Goal: Information Seeking & Learning: Learn about a topic

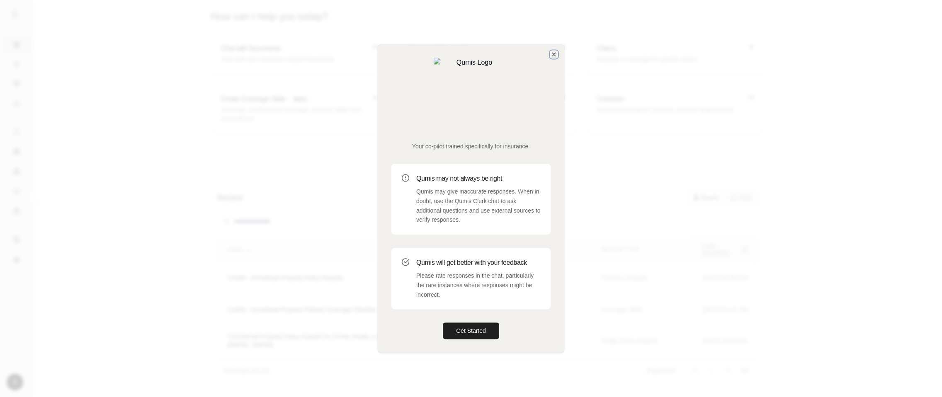
click at [556, 58] on icon "button" at bounding box center [554, 54] width 7 height 7
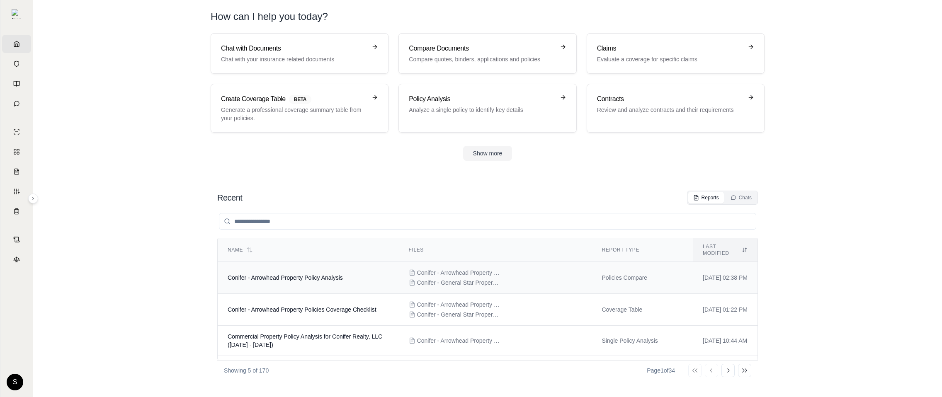
click at [254, 262] on td "Conifer - Arrowhead Property Policy Analysis" at bounding box center [308, 278] width 181 height 32
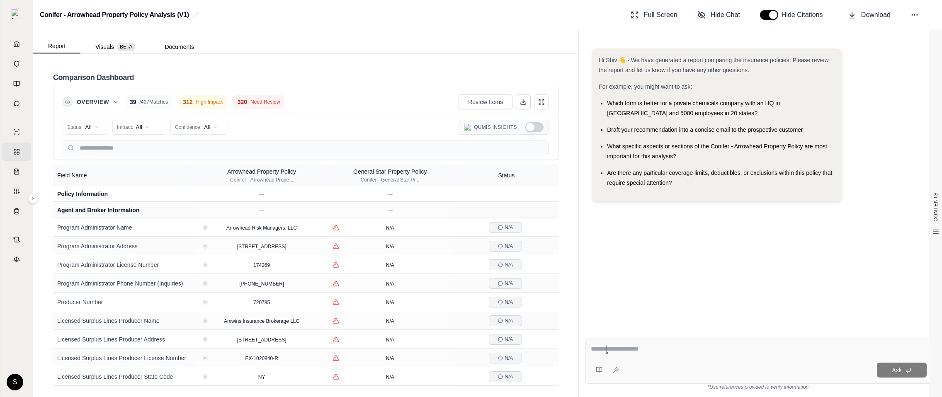
scroll to position [1511, 0]
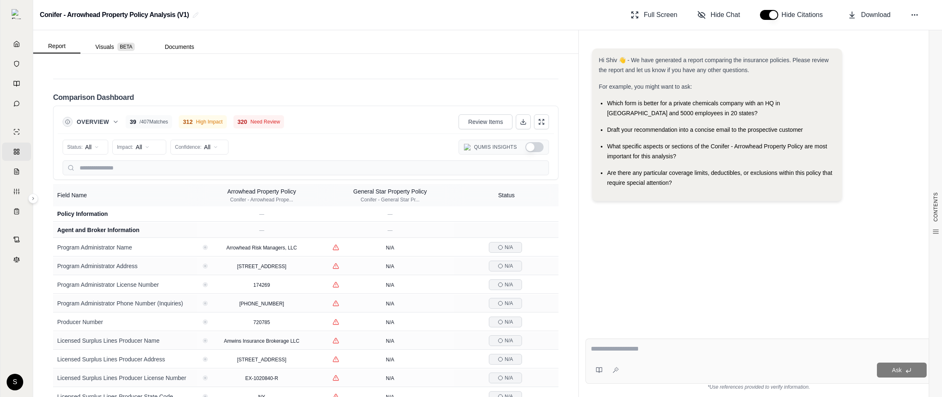
click at [109, 118] on button "Overview" at bounding box center [98, 122] width 42 height 8
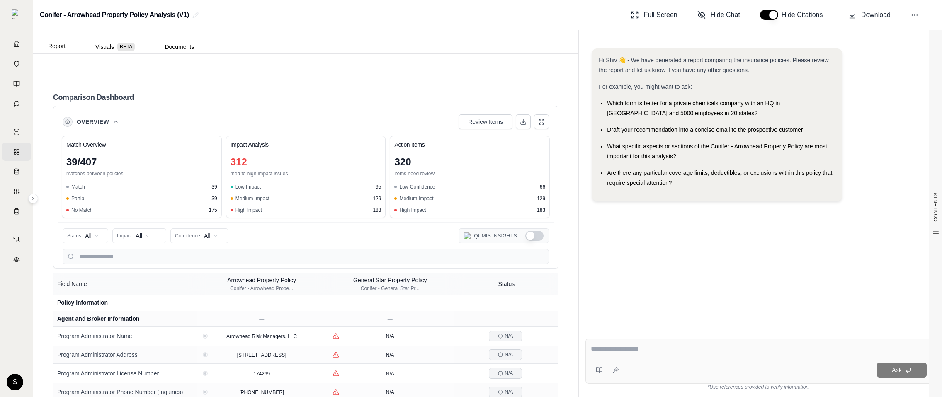
click at [109, 118] on button "Overview" at bounding box center [98, 122] width 42 height 8
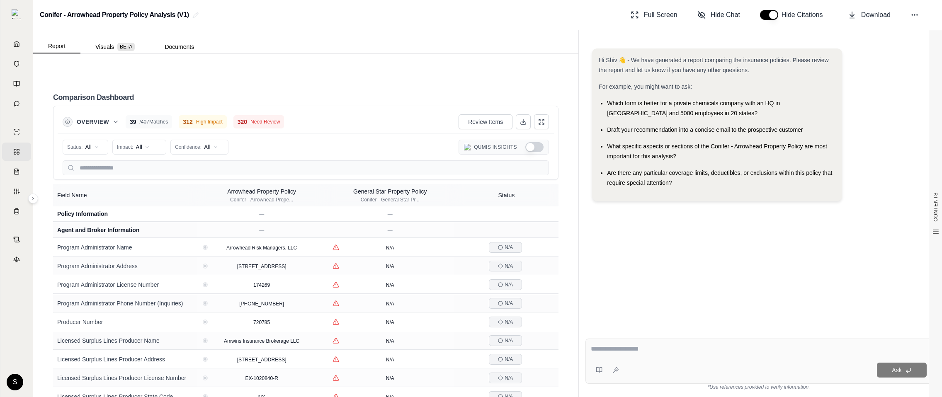
click at [111, 118] on button "Overview" at bounding box center [98, 122] width 42 height 8
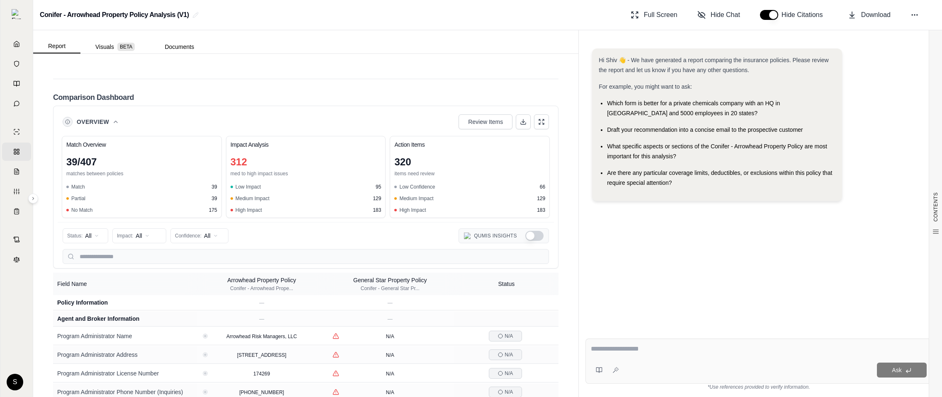
click at [111, 118] on button "Overview" at bounding box center [98, 122] width 42 height 8
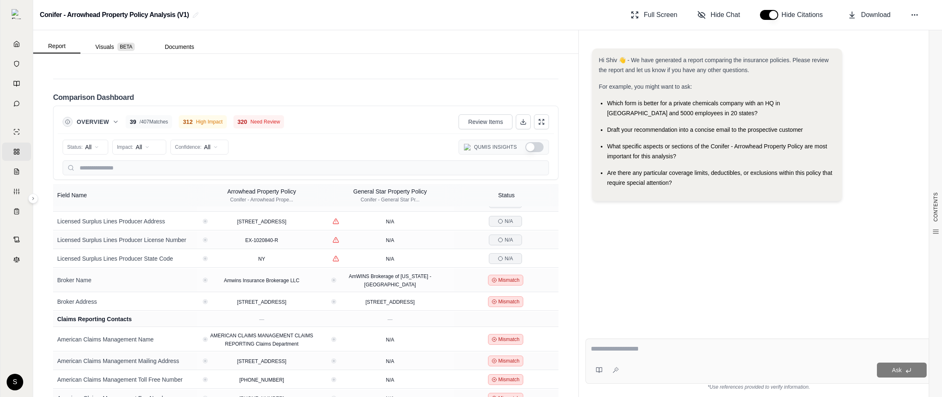
scroll to position [0, 0]
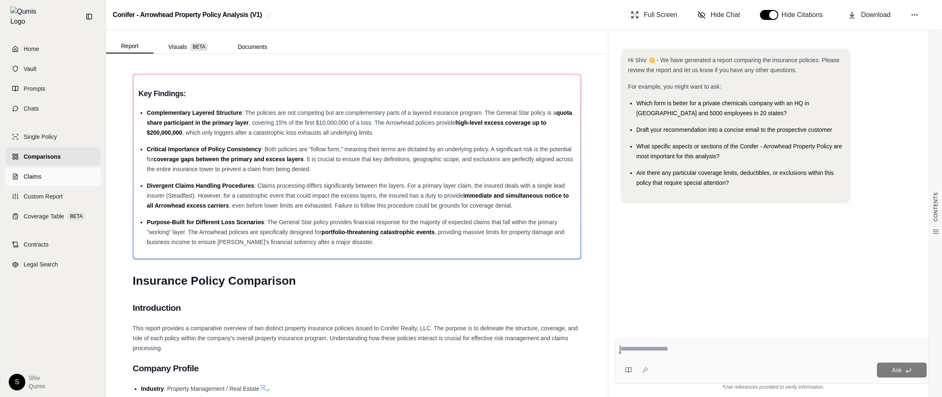
click at [36, 172] on span "Claims" at bounding box center [33, 176] width 18 height 8
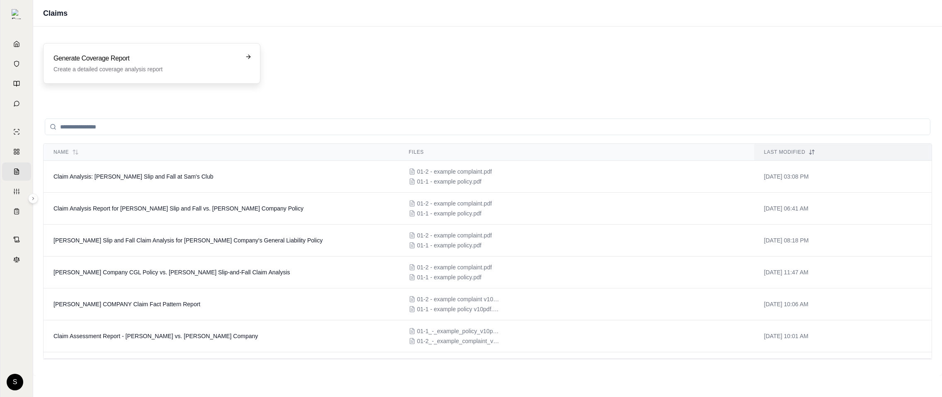
click at [146, 50] on div "Generate Coverage Report Create a detailed coverage analysis report" at bounding box center [151, 63] width 217 height 41
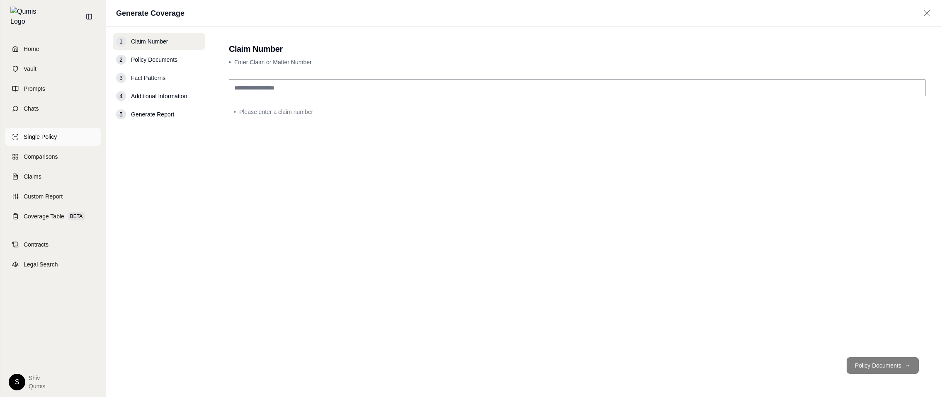
click at [50, 133] on span "Single Policy" at bounding box center [40, 137] width 33 height 8
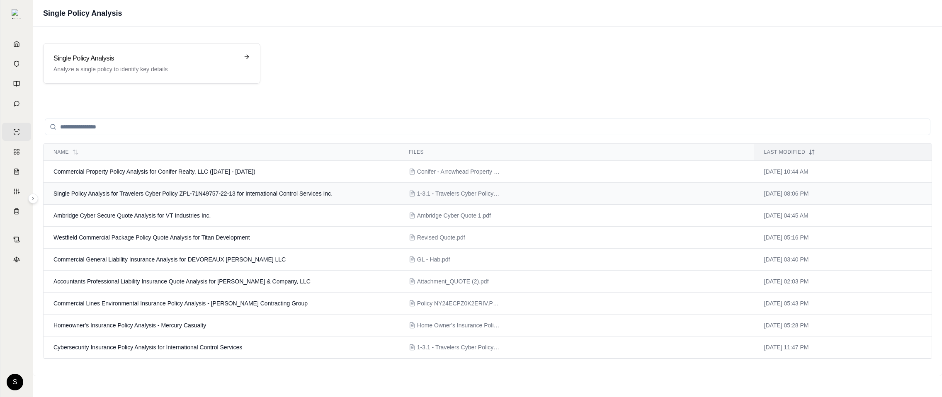
click at [79, 192] on span "Single Policy Analysis for Travelers Cyber Policy ZPL-71N49757-22-13 for Intern…" at bounding box center [192, 193] width 279 height 7
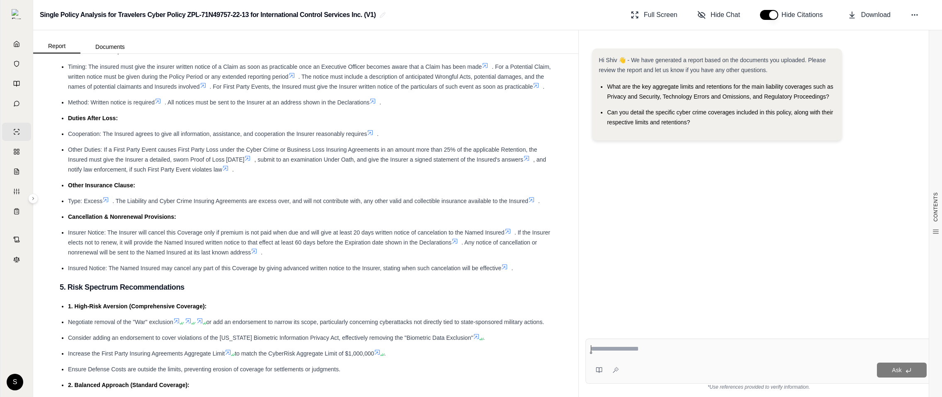
scroll to position [1972, 0]
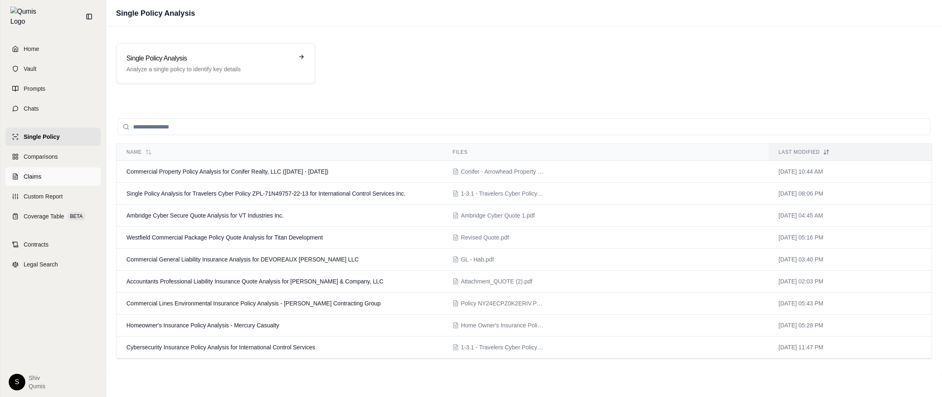
click at [19, 171] on link "Claims" at bounding box center [52, 177] width 95 height 18
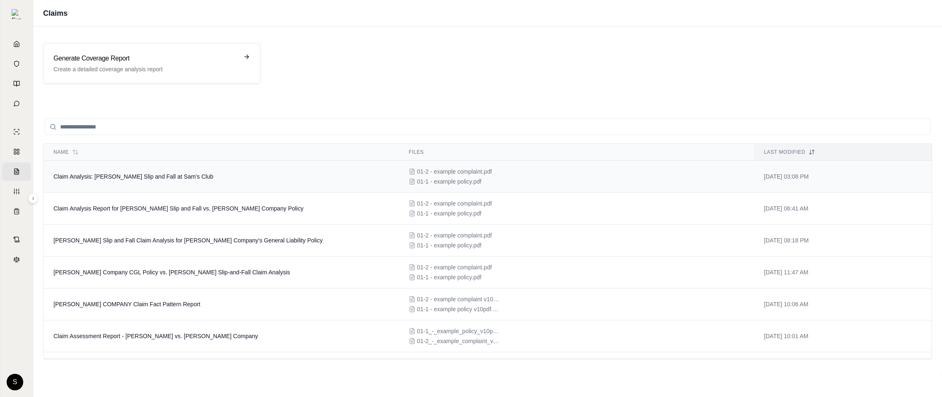
click at [183, 179] on span "Claim Analysis: Bernadine Cascarano Slip and Fall at Sam's Club" at bounding box center [133, 176] width 160 height 7
click at [20, 148] on span "Comparisons" at bounding box center [20, 152] width 0 height 8
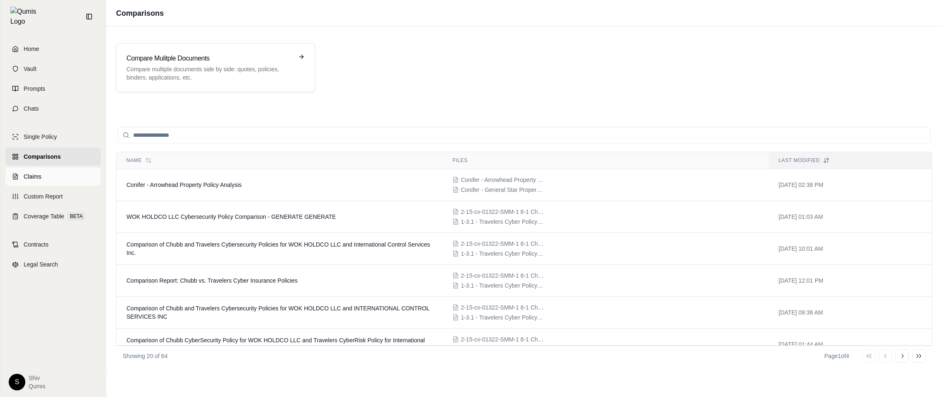
click at [37, 172] on span "Claims" at bounding box center [33, 176] width 18 height 8
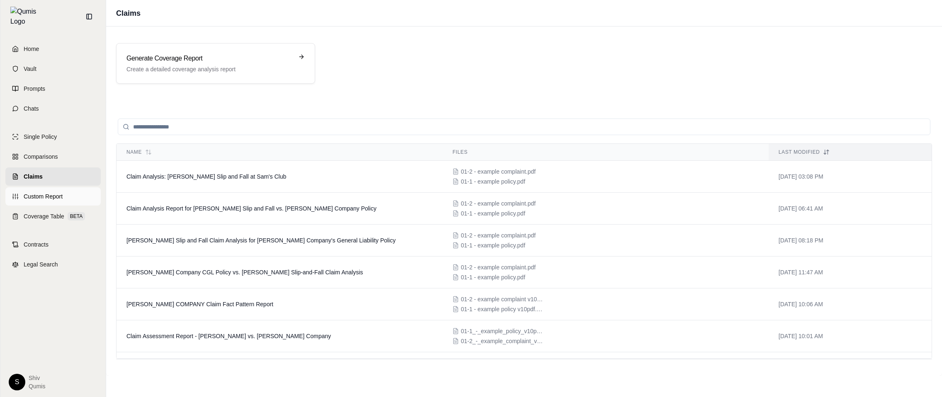
click at [59, 199] on link "Custom Report" at bounding box center [52, 196] width 95 height 18
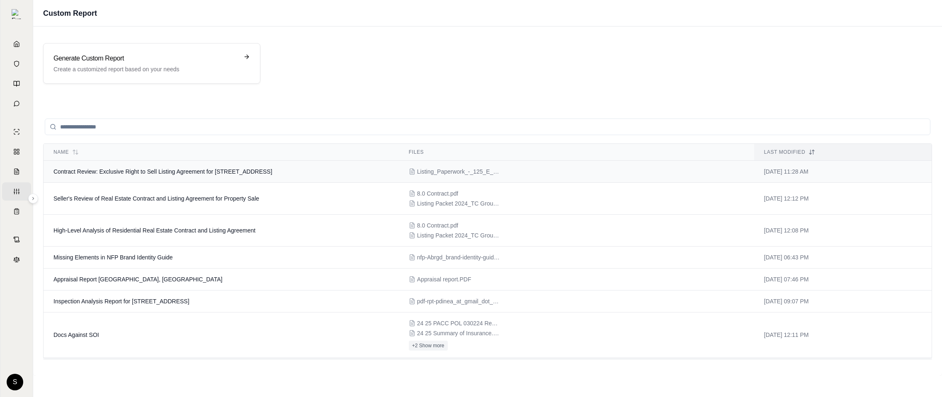
click at [164, 179] on td "Contract Review: Exclusive Right to Sell Listing Agreement for 125 E 13th St Un…" at bounding box center [221, 172] width 355 height 22
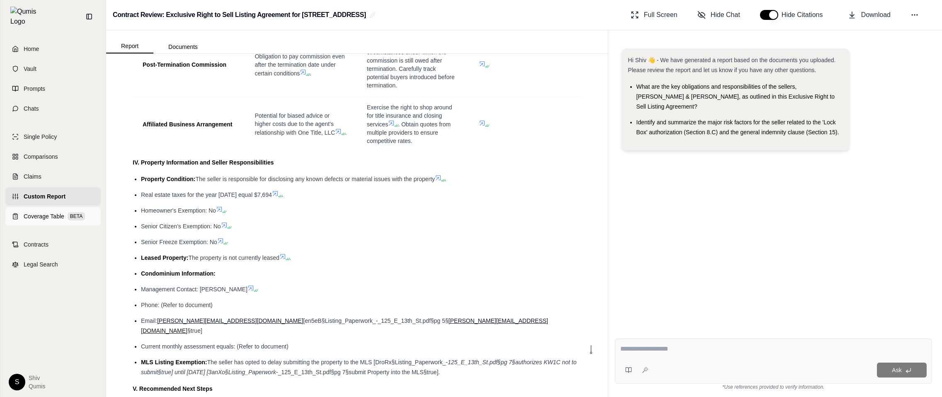
scroll to position [802, 0]
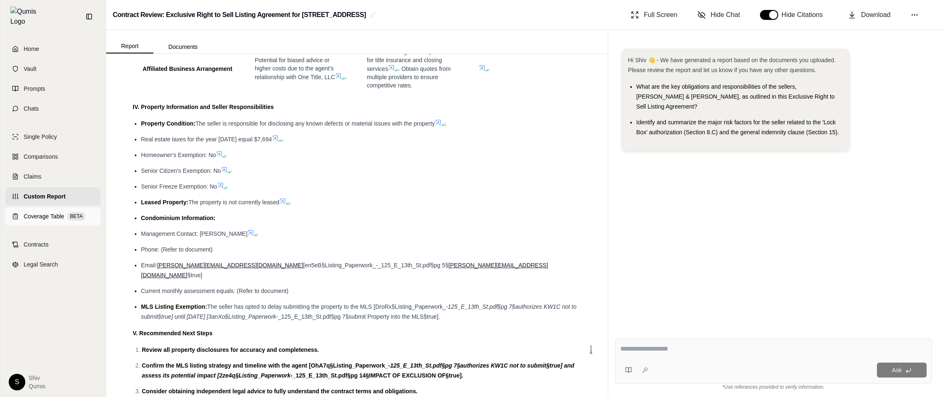
click at [42, 212] on span "Coverage Table" at bounding box center [44, 216] width 41 height 8
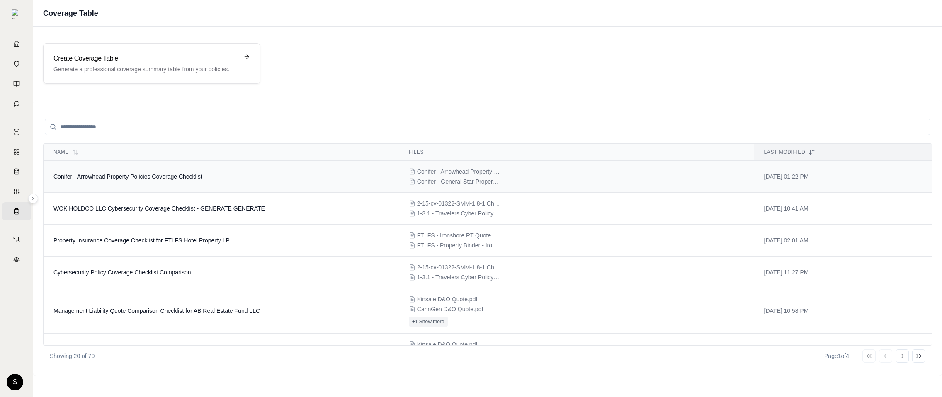
click at [120, 179] on span "Conifer - Arrowhead Property Policies Coverage Checklist" at bounding box center [127, 176] width 149 height 7
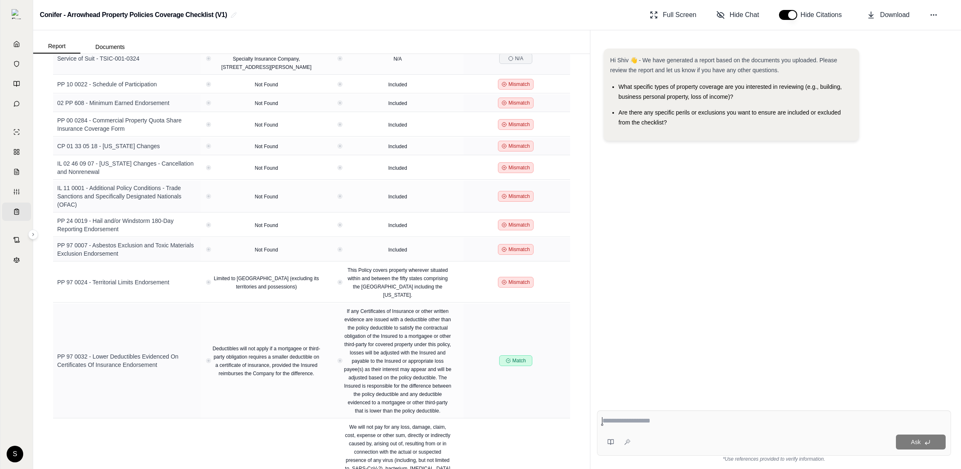
scroll to position [4579, 0]
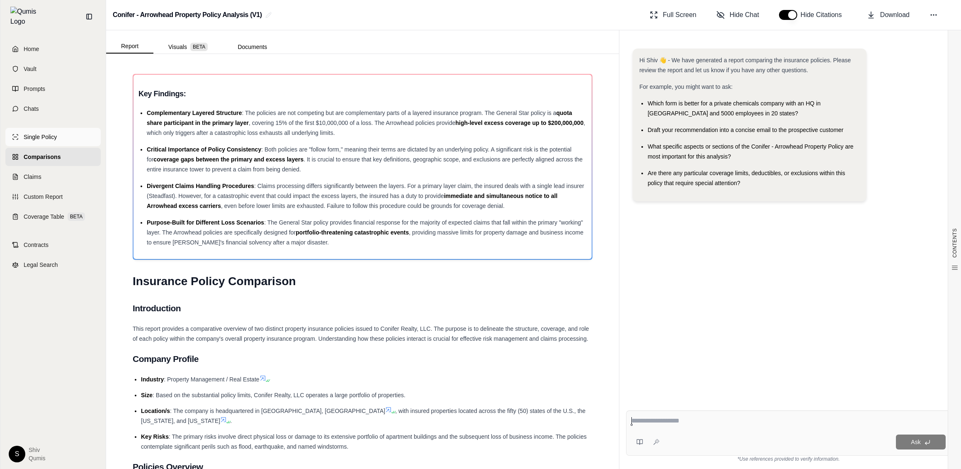
click at [37, 133] on span "Single Policy" at bounding box center [40, 137] width 33 height 8
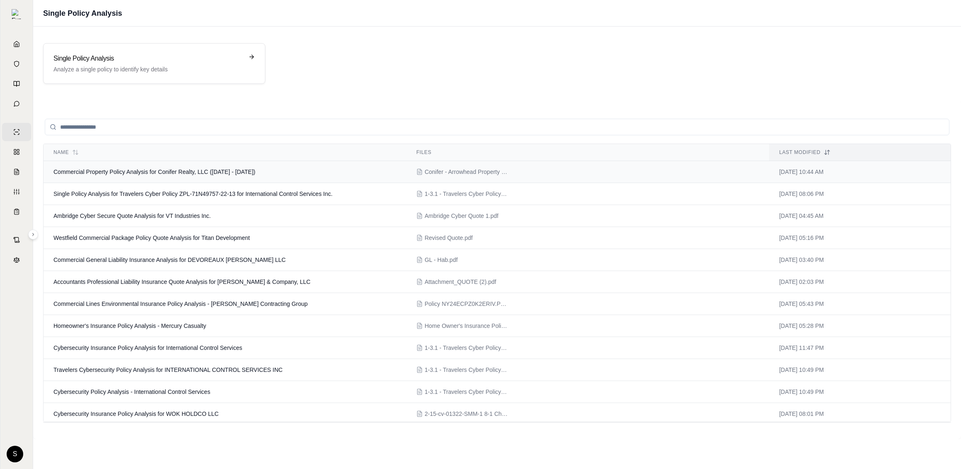
click at [115, 165] on td "Commercial Property Policy Analysis for Conifer Realty, LLC (11/01/2024 - 11/01…" at bounding box center [225, 172] width 363 height 22
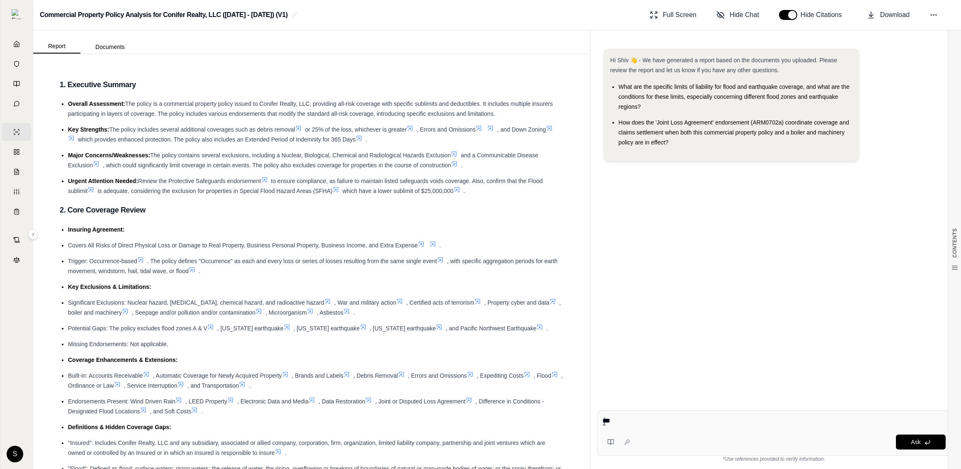
type textarea "****"
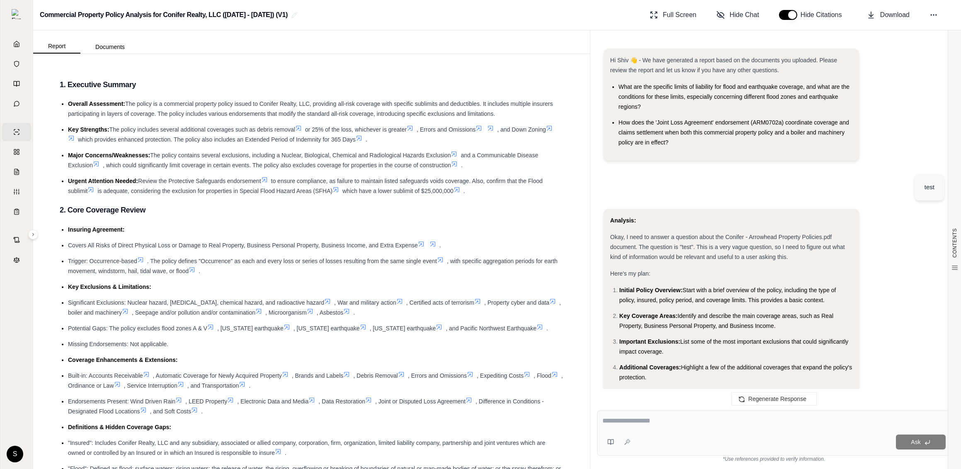
scroll to position [739, 0]
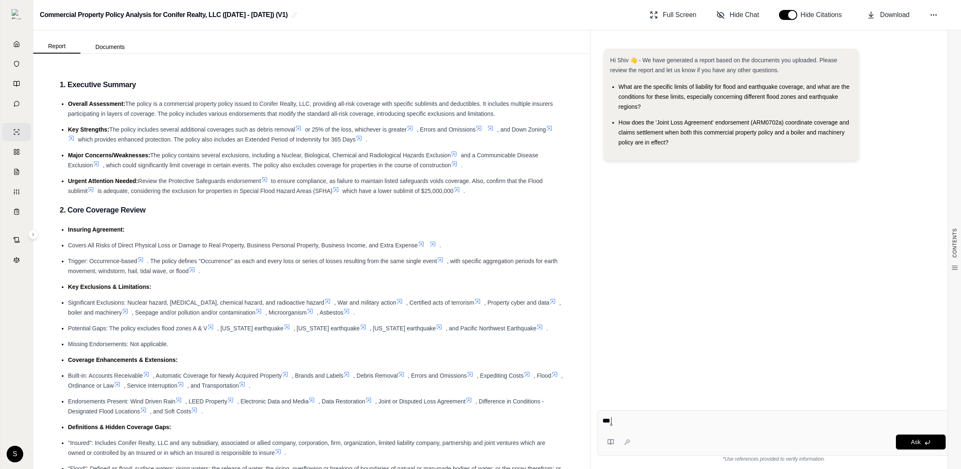
type textarea "****"
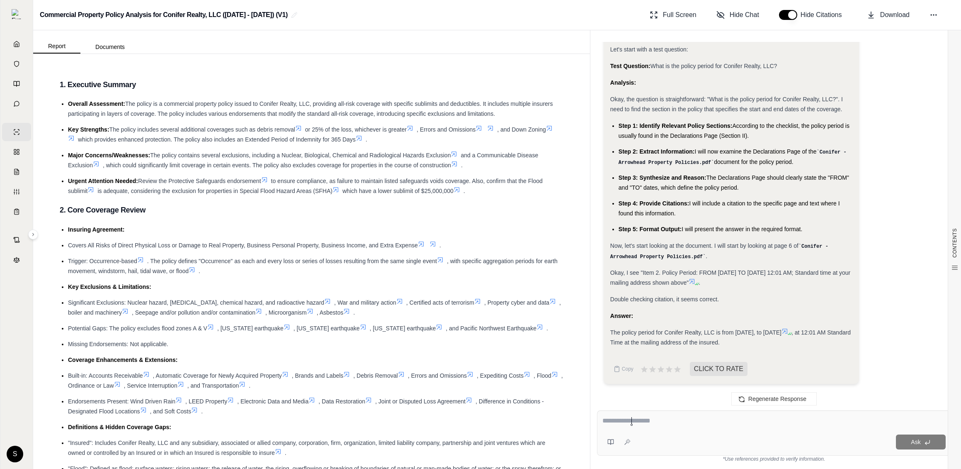
scroll to position [401, 0]
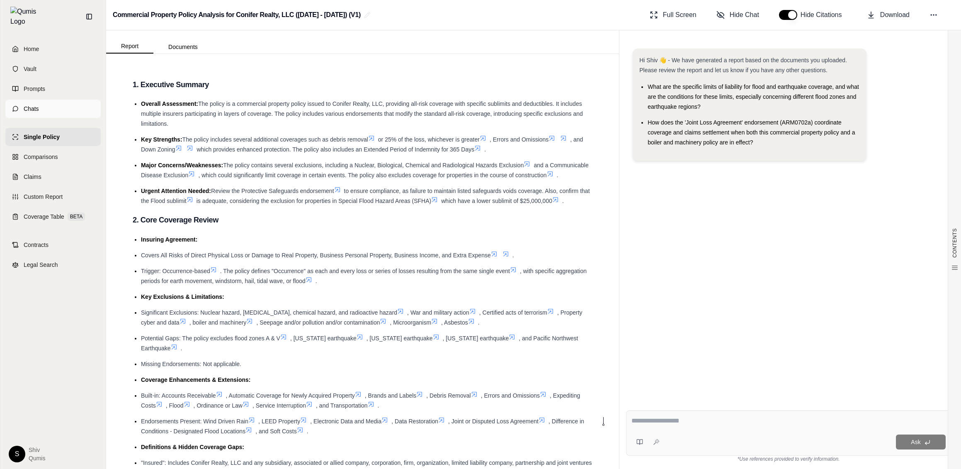
click at [15, 105] on icon at bounding box center [15, 108] width 7 height 7
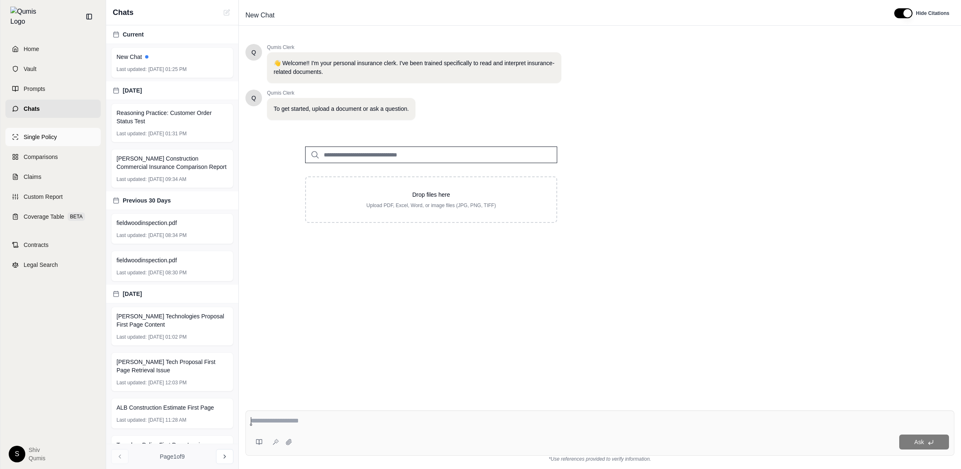
click at [27, 136] on link "Single Policy" at bounding box center [52, 137] width 95 height 18
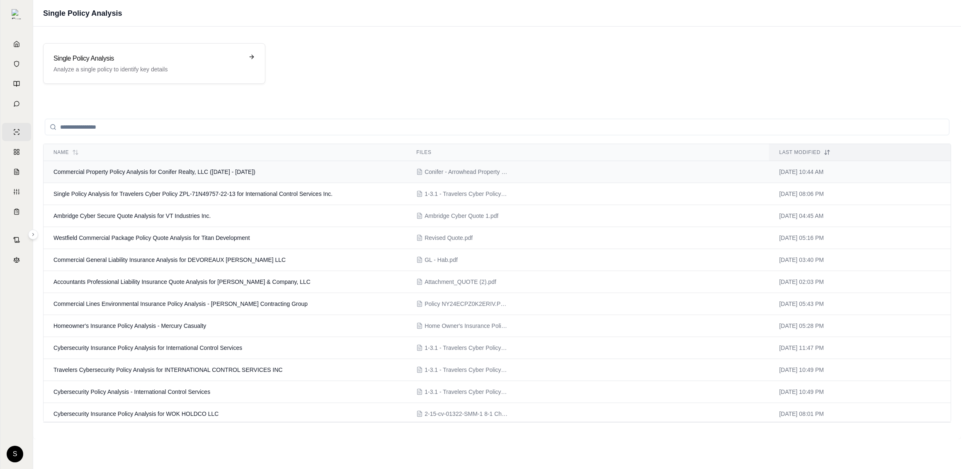
click at [173, 177] on td "Commercial Property Policy Analysis for Conifer Realty, LLC ([DATE] - [DATE])" at bounding box center [225, 172] width 363 height 22
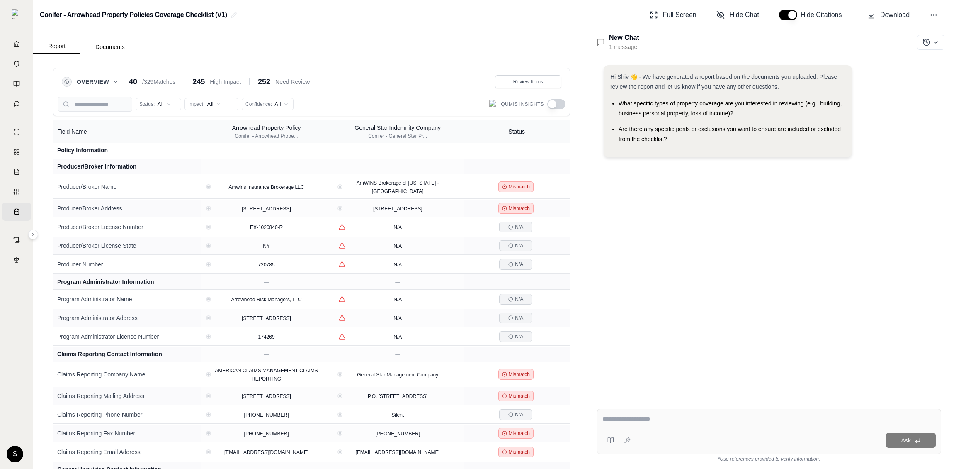
drag, startPoint x: 644, startPoint y: 38, endPoint x: 619, endPoint y: 38, distance: 25.3
click at [619, 38] on div "New Chat 1 message" at bounding box center [775, 42] width 371 height 24
drag, startPoint x: 611, startPoint y: 38, endPoint x: 649, endPoint y: 39, distance: 38.1
click at [649, 39] on div "New Chat 1 message" at bounding box center [775, 42] width 371 height 24
drag, startPoint x: 649, startPoint y: 39, endPoint x: 611, endPoint y: 39, distance: 37.7
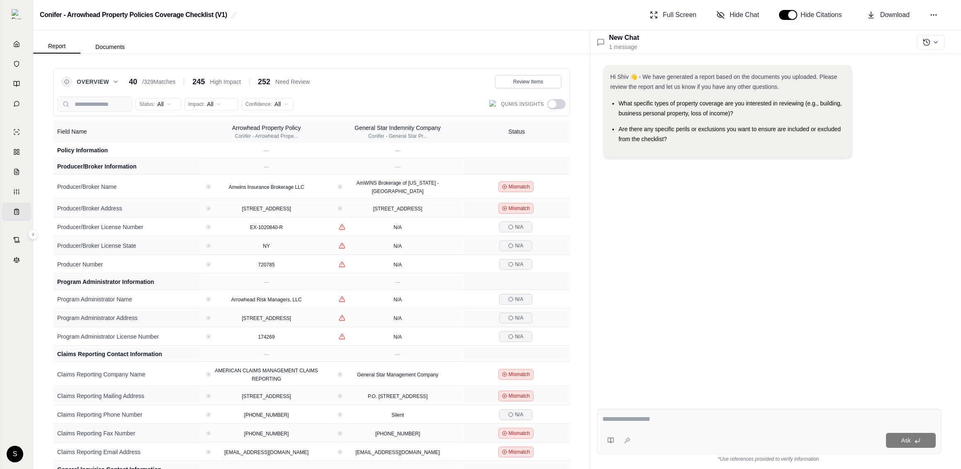
click at [611, 39] on div "New Chat 1 message" at bounding box center [775, 42] width 371 height 24
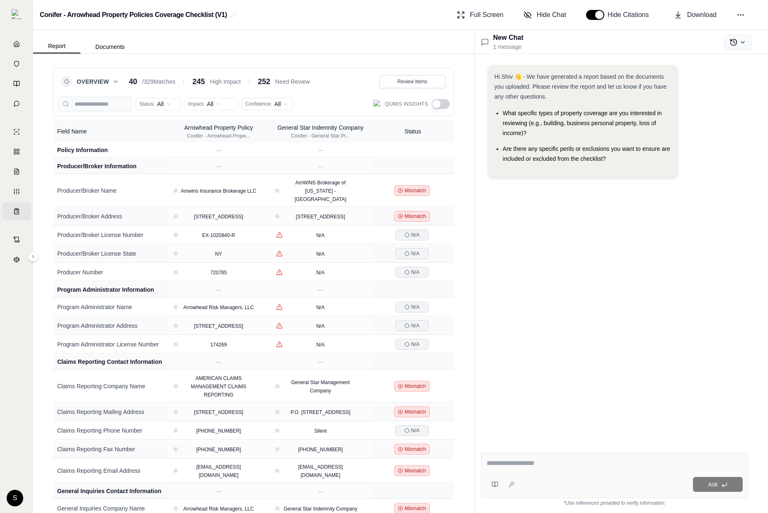
click at [742, 40] on icon at bounding box center [743, 42] width 7 height 7
click at [690, 176] on div "Hi Shiv 👋 - We have generated a report based on the documents you uploaded. Ple…" at bounding box center [615, 124] width 254 height 119
click at [534, 467] on textarea at bounding box center [615, 464] width 256 height 10
click at [358, 325] on icon at bounding box center [360, 326] width 4 height 4
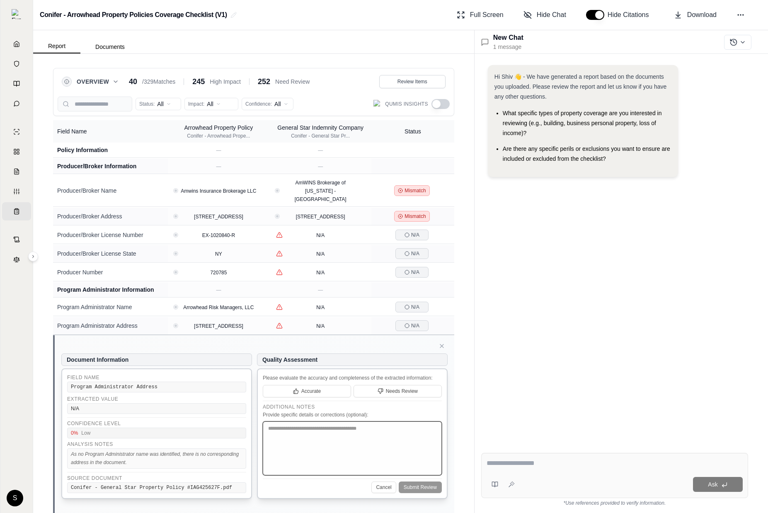
click at [385, 443] on textarea at bounding box center [352, 449] width 179 height 54
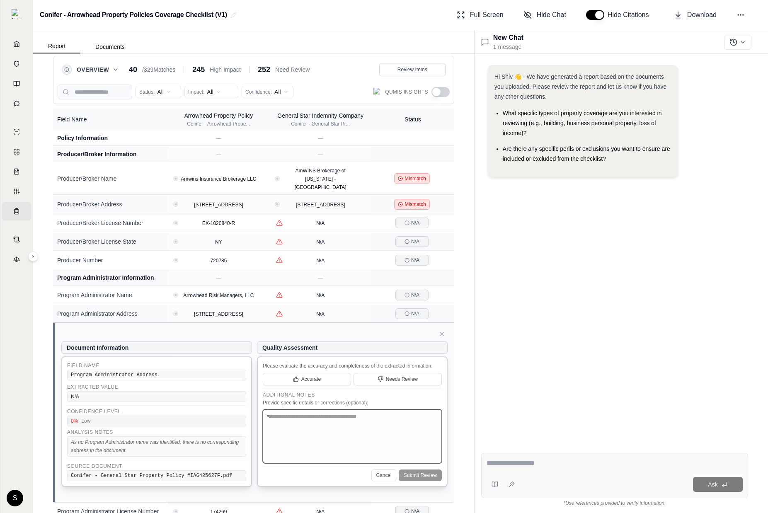
scroll to position [22, 0]
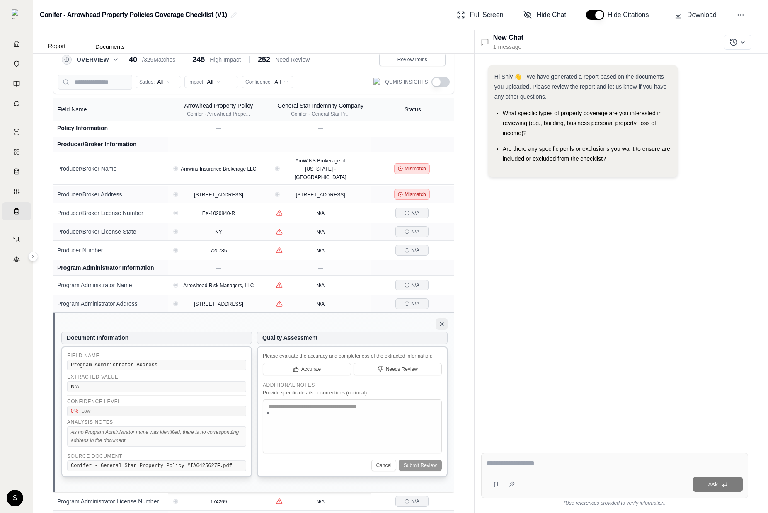
click at [442, 326] on icon at bounding box center [441, 324] width 3 height 3
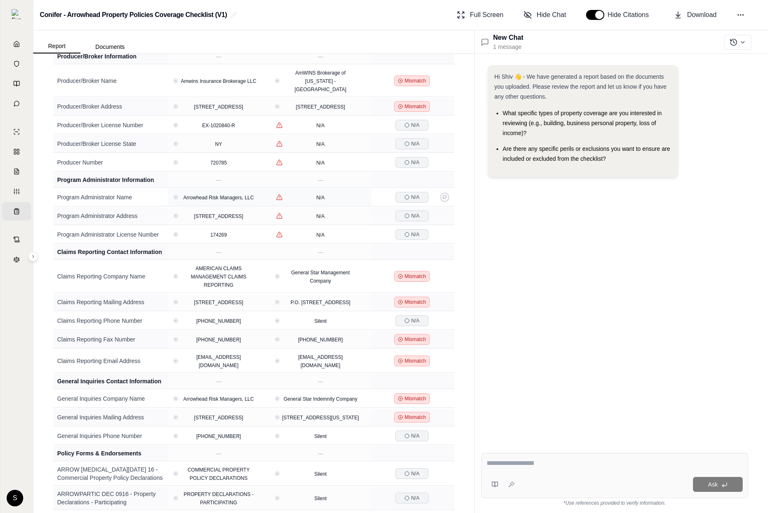
scroll to position [120, 0]
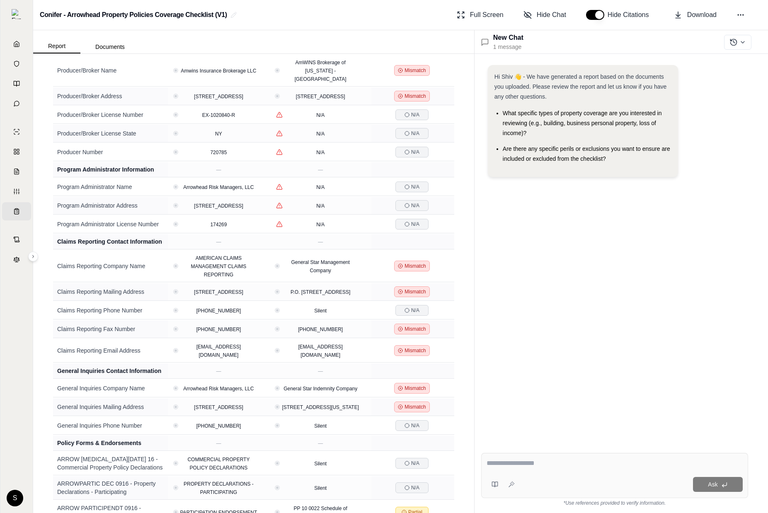
click at [552, 468] on div at bounding box center [615, 465] width 256 height 13
click at [554, 466] on textarea at bounding box center [615, 464] width 256 height 10
type textarea "**********"
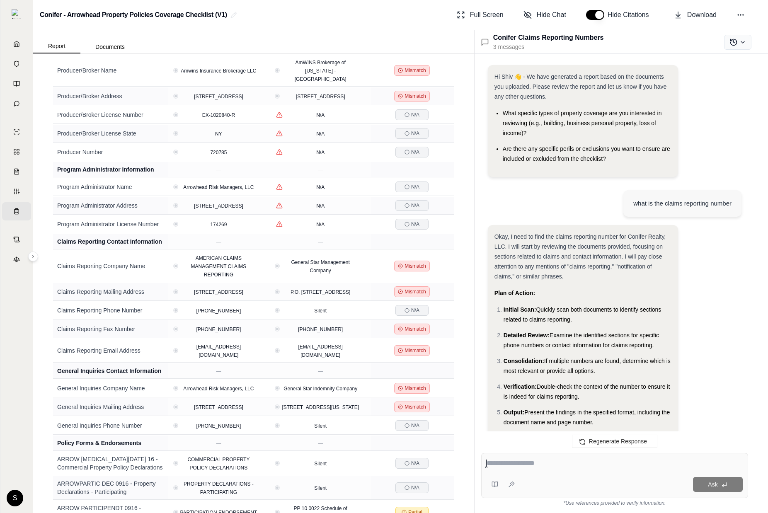
click at [734, 46] on icon at bounding box center [734, 42] width 8 height 8
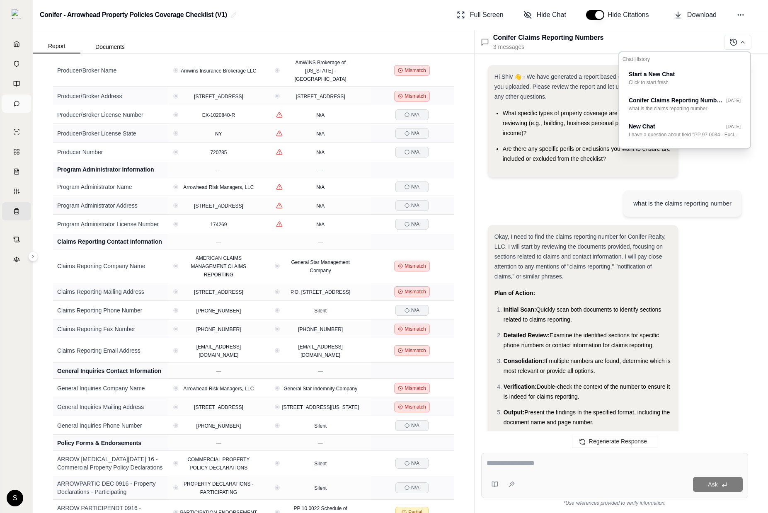
click at [19, 101] on icon at bounding box center [16, 103] width 7 height 7
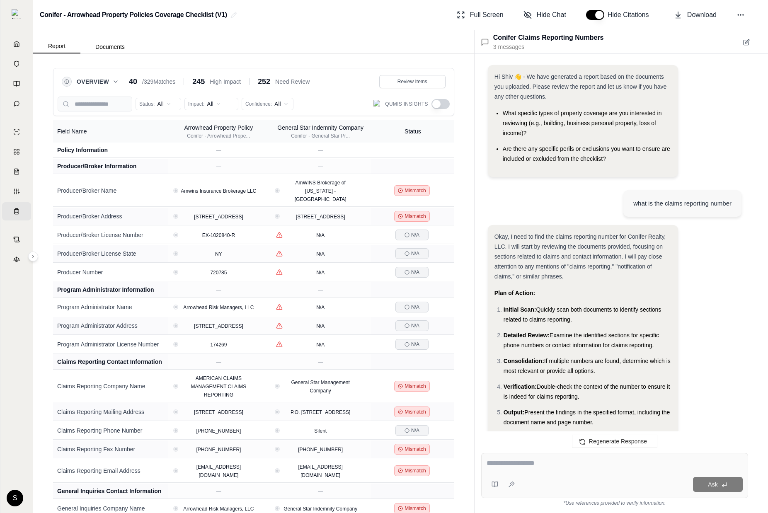
scroll to position [616, 0]
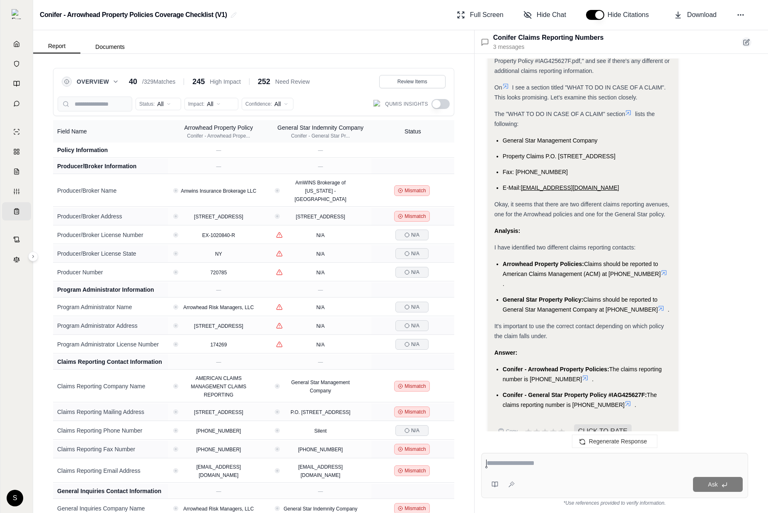
click at [745, 43] on icon at bounding box center [746, 42] width 7 height 7
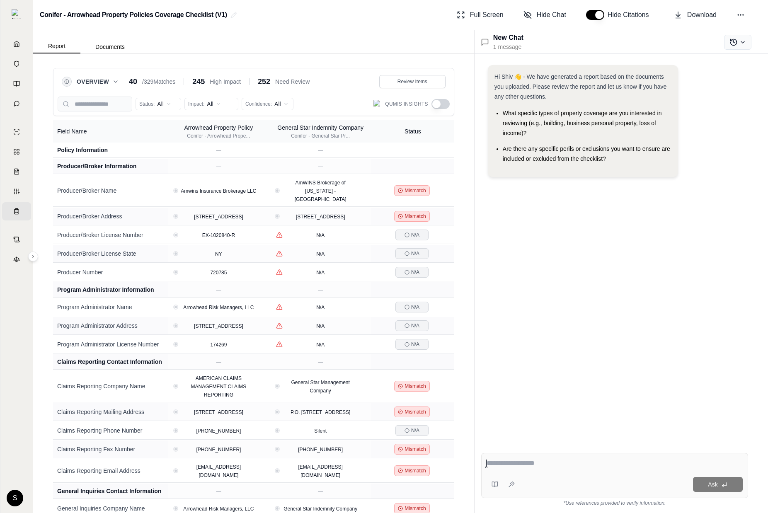
click at [746, 38] on button at bounding box center [737, 42] width 27 height 15
click at [765, 132] on div "New Chat 1 message Hi Shiv 👋 - We have generated a report based on the document…" at bounding box center [621, 271] width 294 height 483
click at [718, 43] on button at bounding box center [714, 42] width 14 height 15
click at [740, 43] on icon at bounding box center [743, 42] width 7 height 7
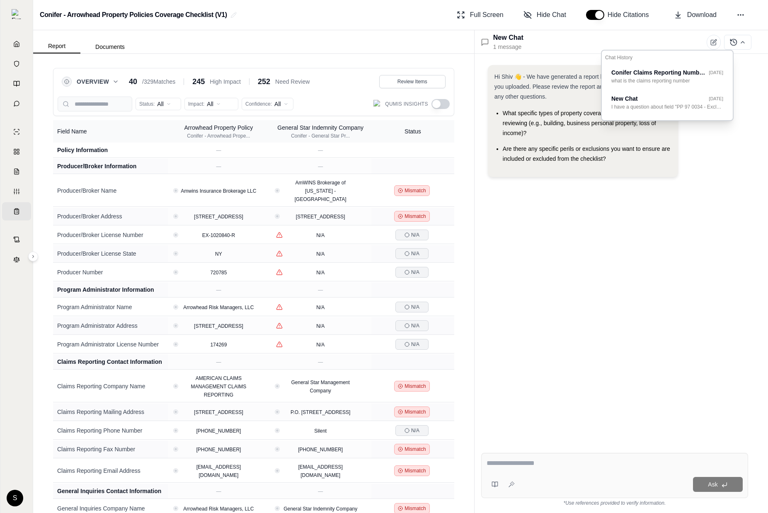
click at [716, 182] on div "Hi Shiv 👋 - We have generated a report based on the documents you uploaded. Ple…" at bounding box center [615, 124] width 254 height 119
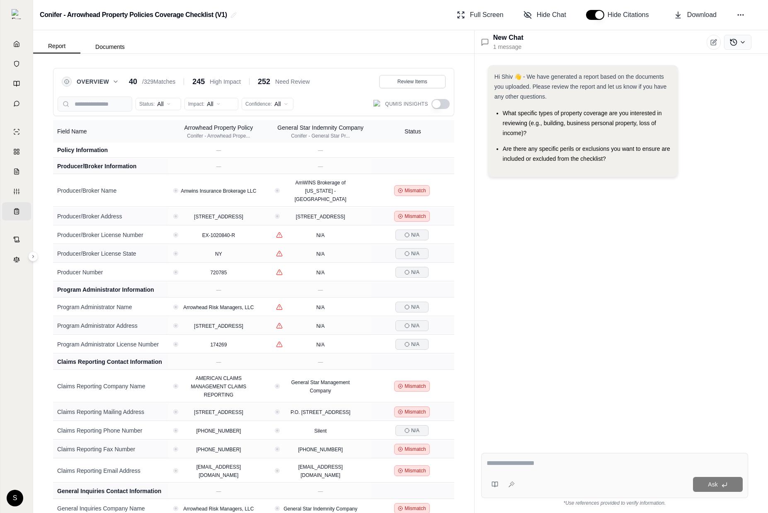
click at [737, 42] on icon at bounding box center [734, 42] width 8 height 8
click at [682, 165] on div "Hi Shiv 👋 - We have generated a report based on the documents you uploaded. Ple…" at bounding box center [615, 124] width 254 height 119
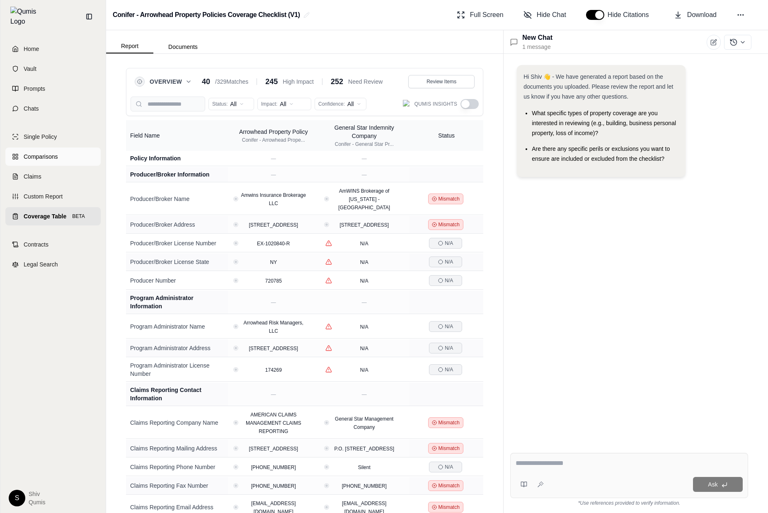
click at [40, 153] on span "Comparisons" at bounding box center [41, 157] width 34 height 8
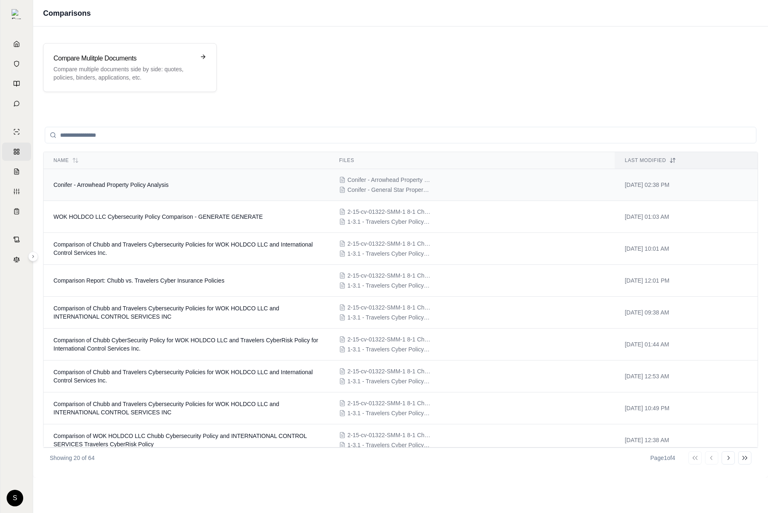
click at [100, 193] on td "Conifer - Arrowhead Property Policy Analysis" at bounding box center [187, 185] width 286 height 32
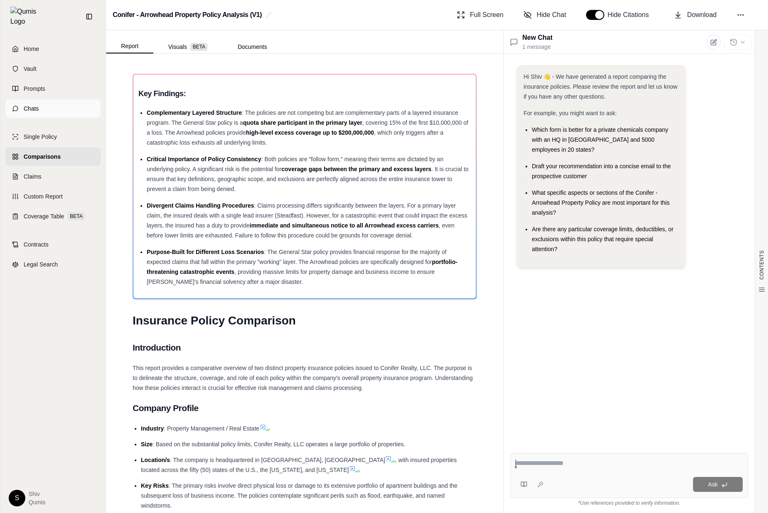
click at [40, 107] on link "Chats" at bounding box center [52, 109] width 95 height 18
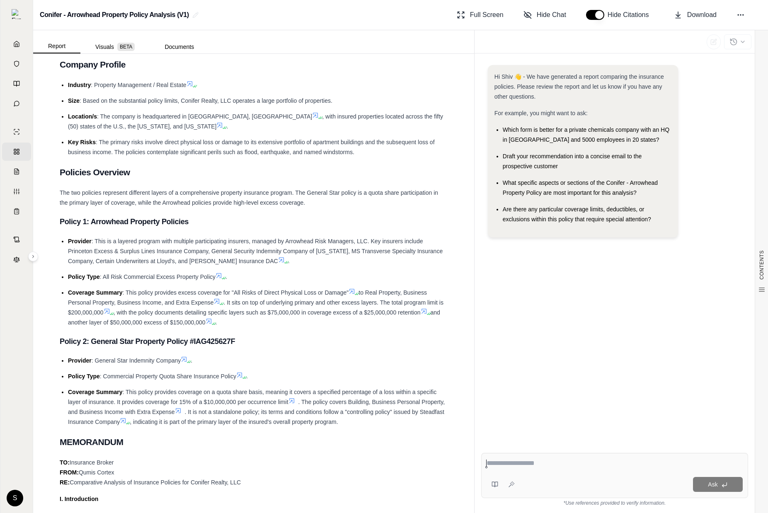
scroll to position [359, 0]
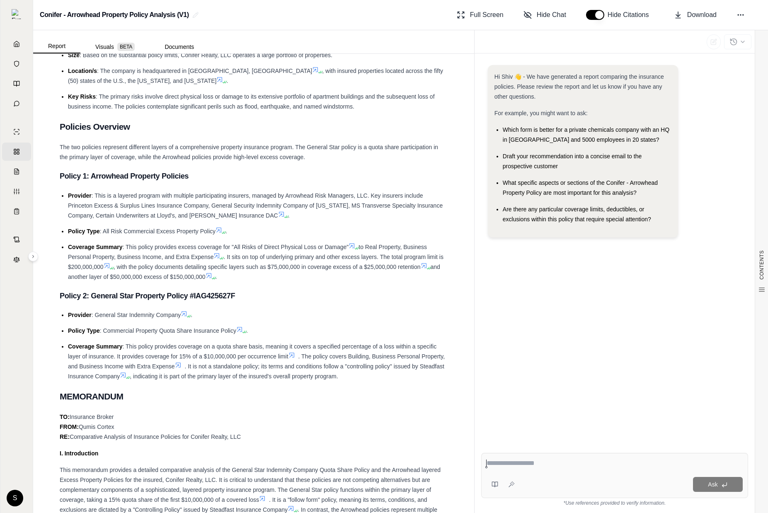
click at [736, 40] on div at bounding box center [729, 42] width 45 height 18
click at [736, 41] on div at bounding box center [729, 42] width 45 height 18
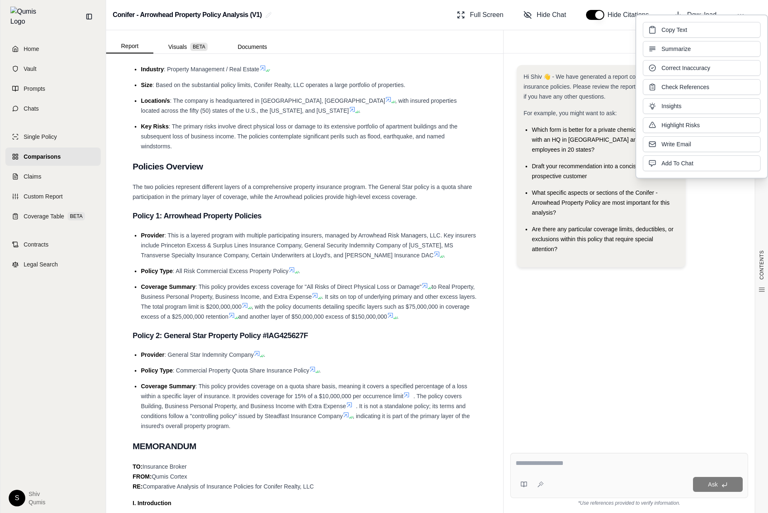
scroll to position [389, 0]
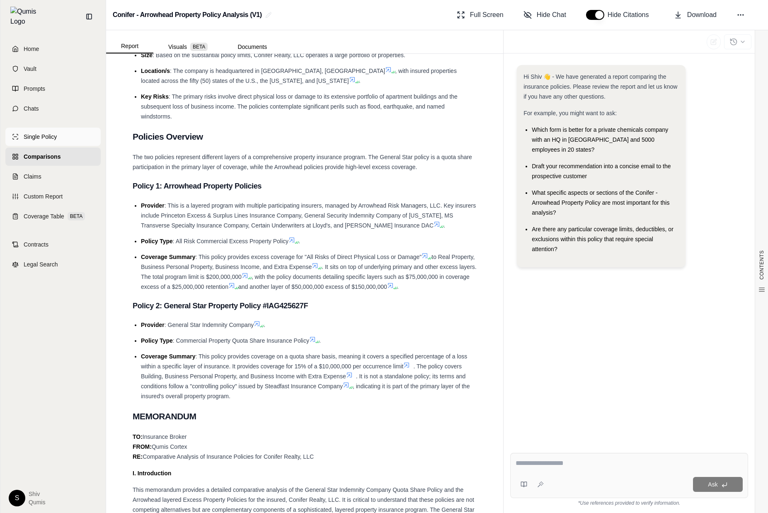
click at [43, 133] on span "Single Policy" at bounding box center [40, 137] width 33 height 8
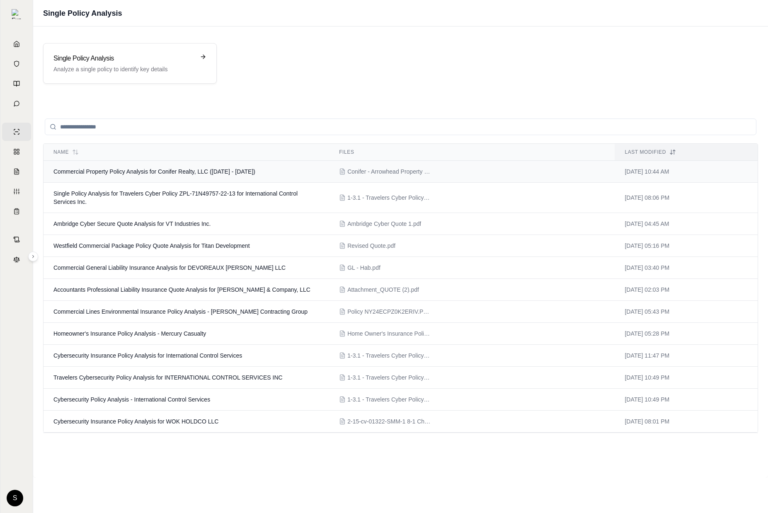
click at [150, 175] on span "Commercial Property Policy Analysis for Conifer Realty, LLC (11/01/2024 - 11/01…" at bounding box center [154, 171] width 202 height 7
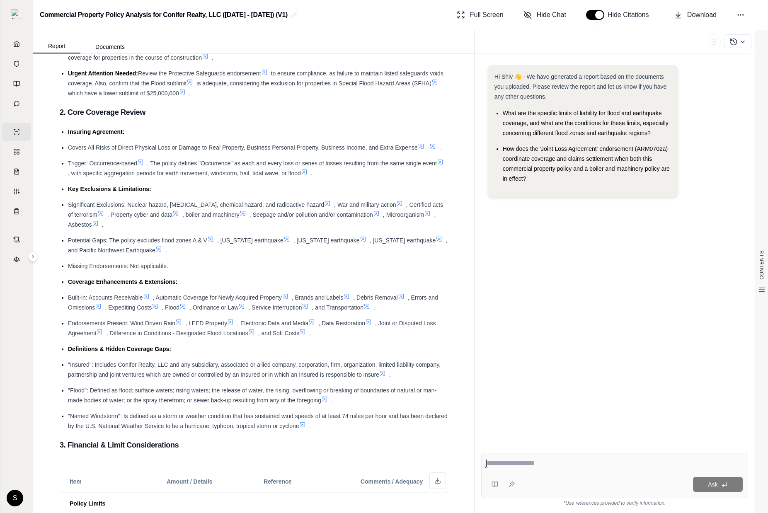
scroll to position [356, 0]
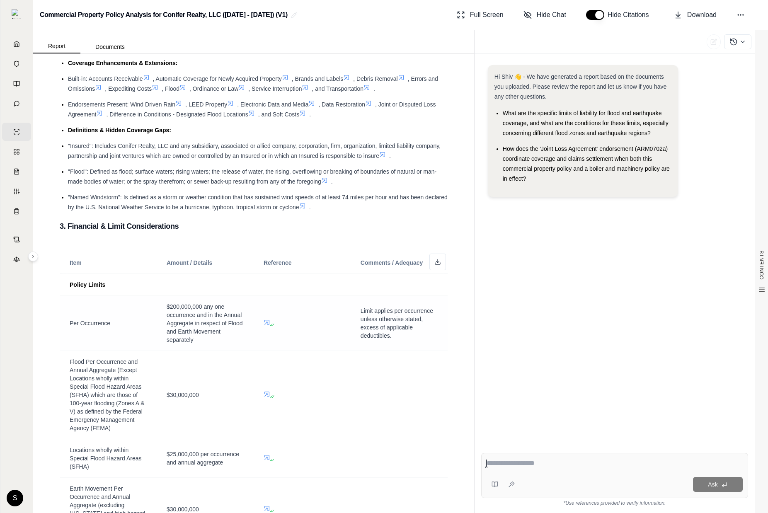
click at [183, 307] on span "$200,000,000 any one occurrence and in the Annual Aggregate in respect of Flood…" at bounding box center [205, 324] width 76 height 40
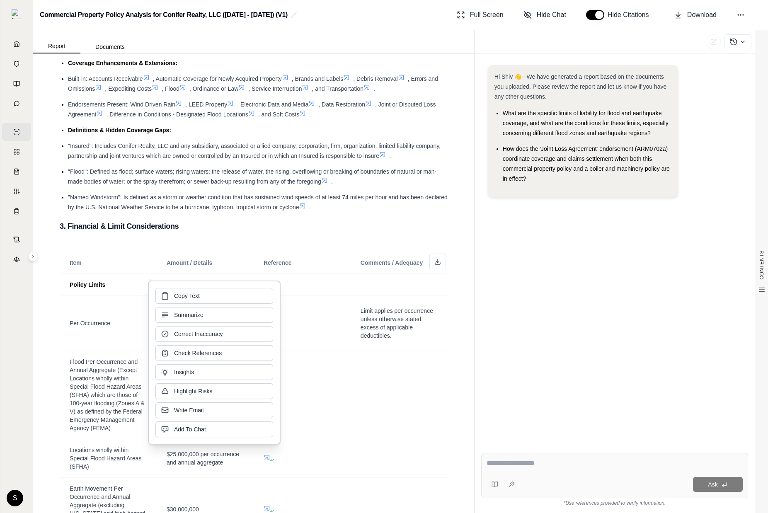
click at [545, 468] on textarea at bounding box center [615, 464] width 256 height 10
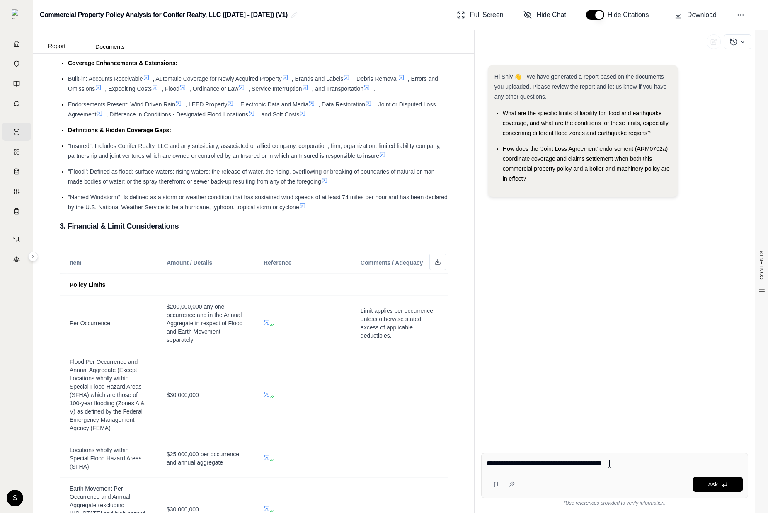
type textarea "**********"
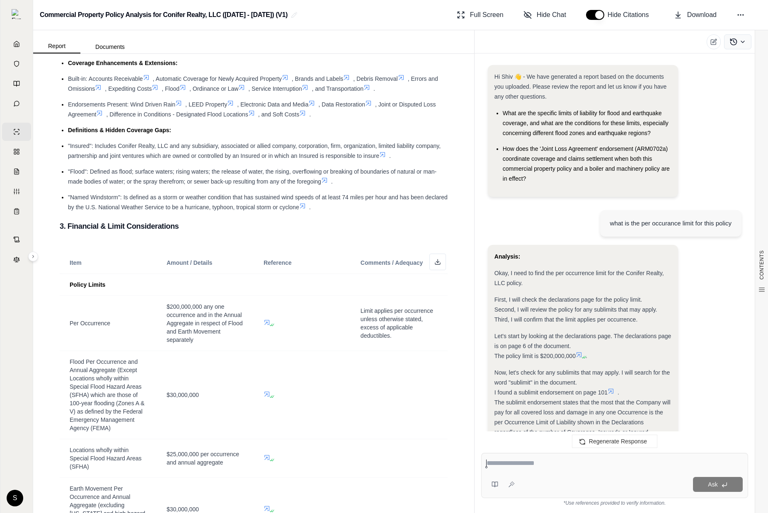
click at [738, 45] on icon at bounding box center [734, 42] width 8 height 8
click at [736, 103] on div "Hi Shiv 👋 - We have generated a report based on the documents you uploaded. Ple…" at bounding box center [615, 134] width 254 height 138
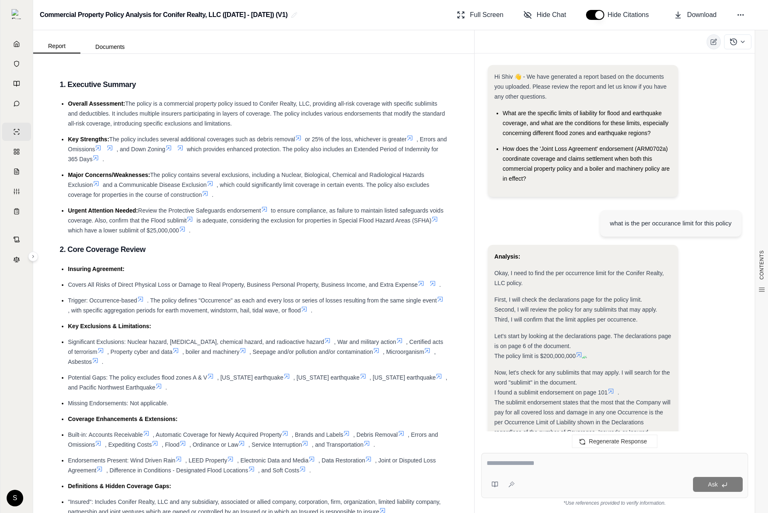
click at [716, 40] on icon at bounding box center [715, 41] width 4 height 4
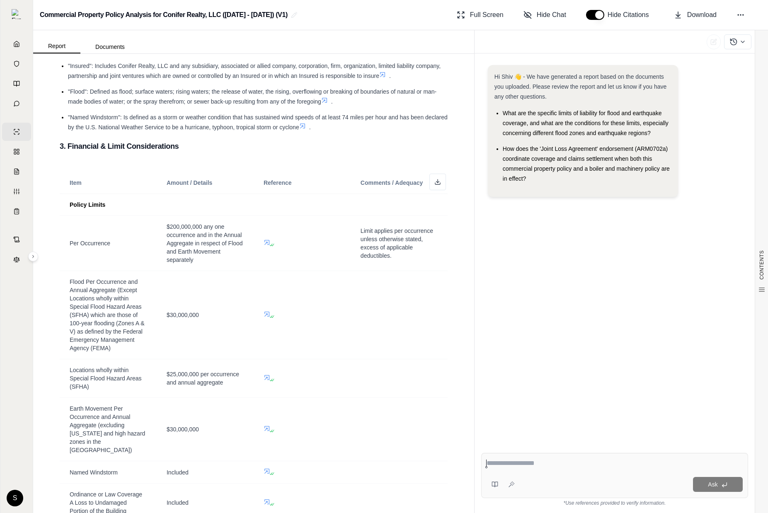
scroll to position [452, 0]
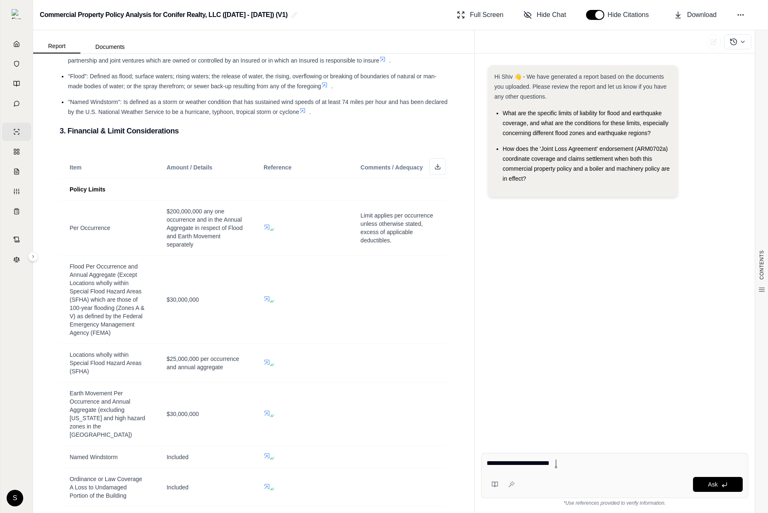
type textarea "**********"
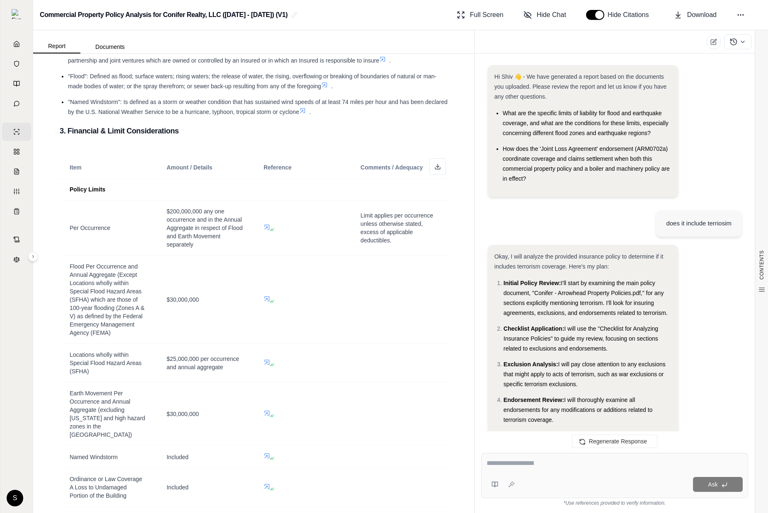
scroll to position [588, 0]
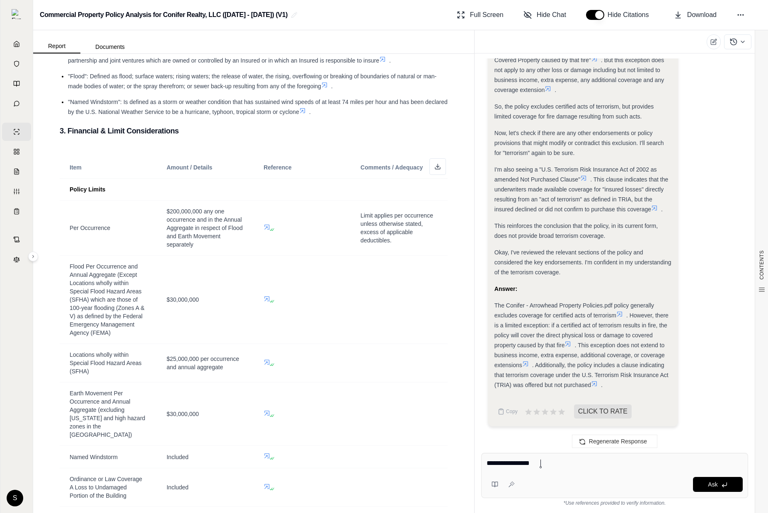
type textarea "**********"
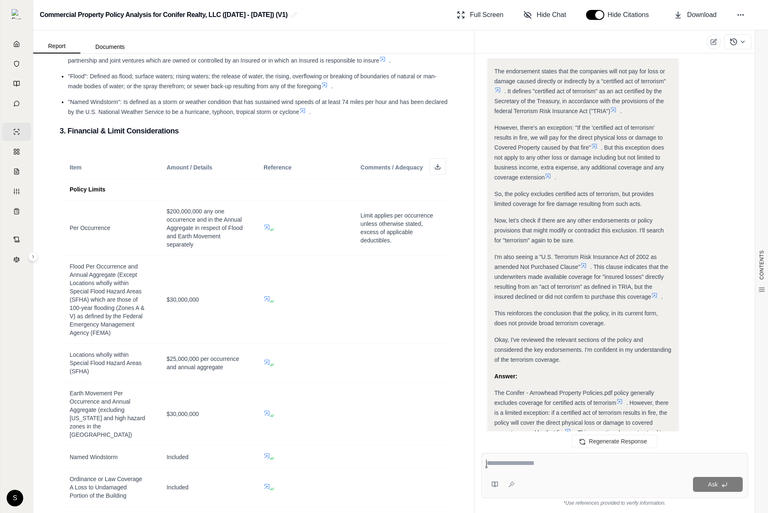
scroll to position [549, 0]
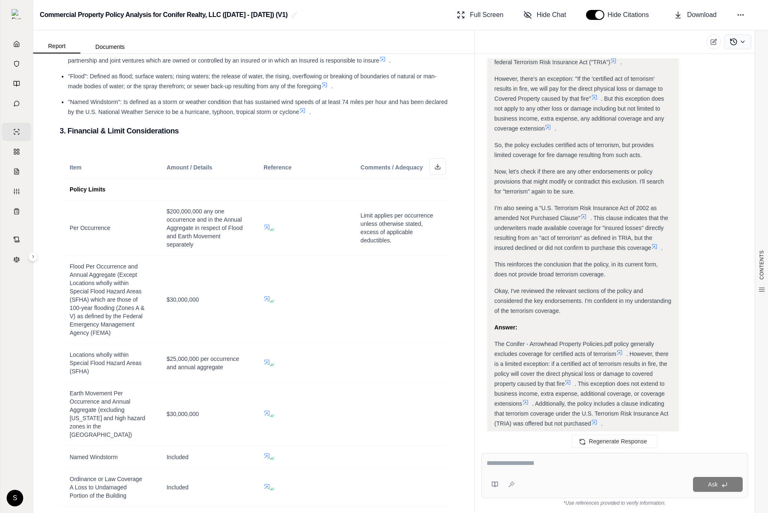
click at [731, 40] on icon at bounding box center [734, 42] width 8 height 8
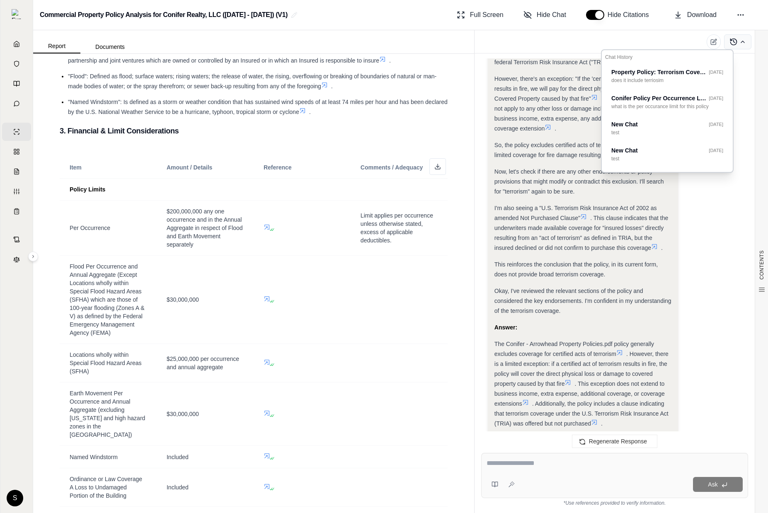
click at [731, 40] on icon at bounding box center [734, 42] width 8 height 8
click at [543, 200] on div "Okay, I will analyze the provided insurance policy to determine if it includes …" at bounding box center [583, 65] width 177 height 726
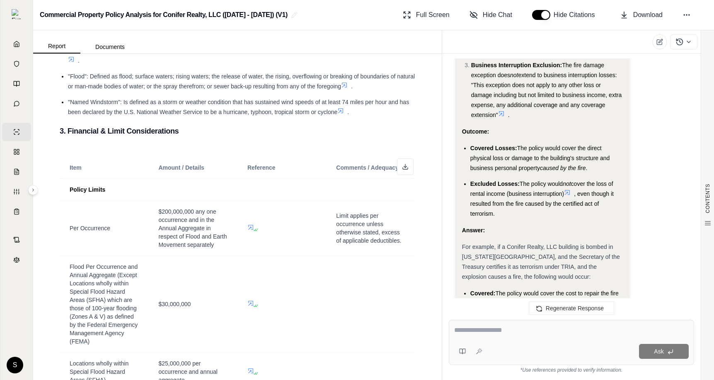
scroll to position [1629, 0]
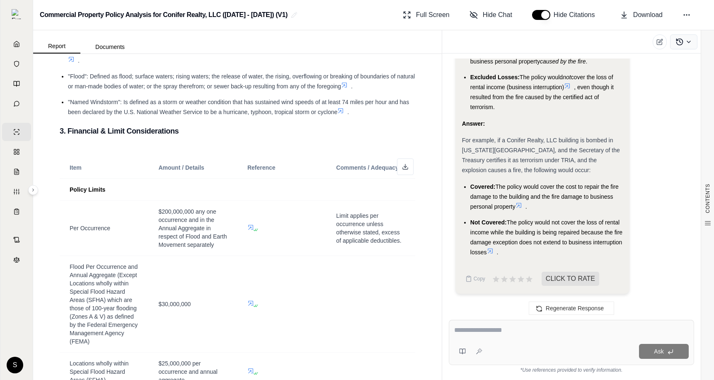
click at [684, 41] on button at bounding box center [683, 41] width 27 height 15
click at [690, 79] on div "Hi Shiv 👋 - We have generated a report based on the documents you uploaded. Ple…" at bounding box center [571, 182] width 245 height 248
click at [482, 41] on icon at bounding box center [482, 42] width 7 height 7
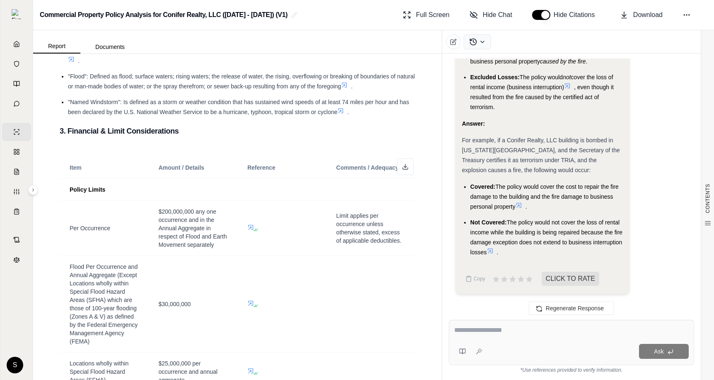
click at [481, 40] on icon at bounding box center [482, 42] width 7 height 7
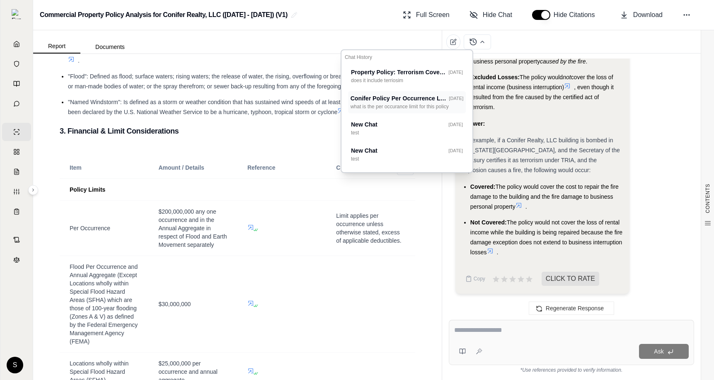
click at [390, 106] on p "what is the per occurance limit for this policy" at bounding box center [407, 106] width 113 height 7
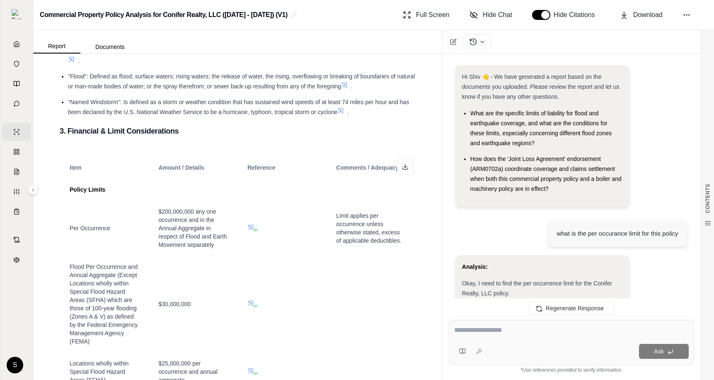
scroll to position [405, 0]
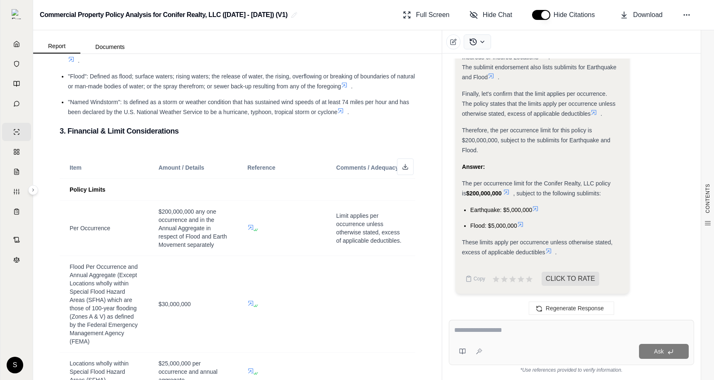
click at [478, 42] on button at bounding box center [477, 41] width 27 height 15
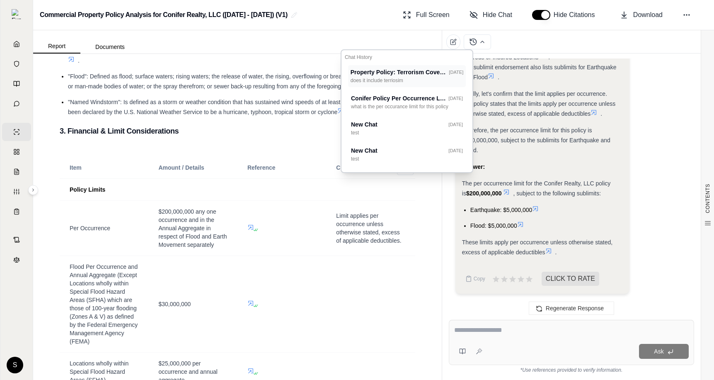
click at [405, 72] on span "Property Policy: Terrorism Coverage & Exclusions" at bounding box center [421, 72] width 140 height 7
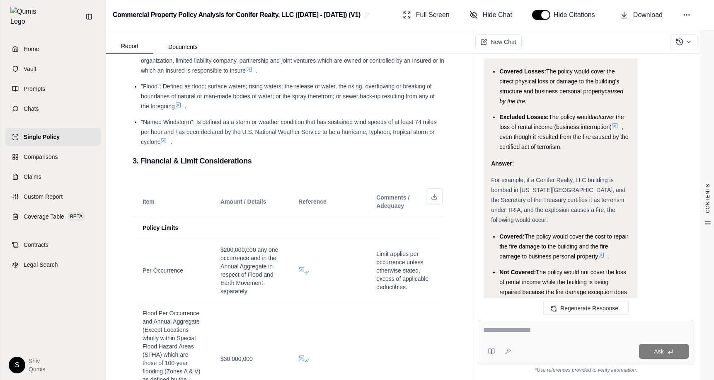
scroll to position [1808, 0]
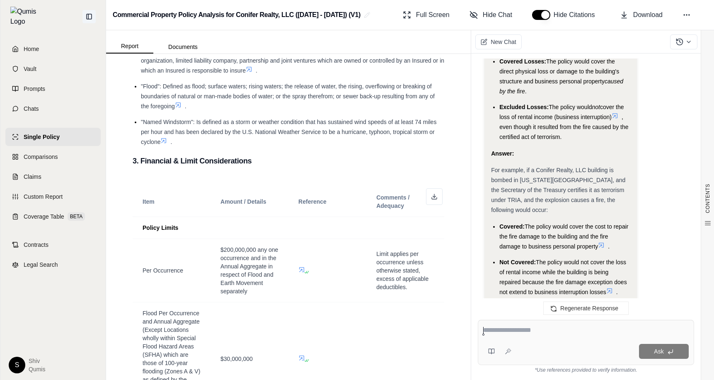
click at [88, 17] on button at bounding box center [89, 16] width 13 height 13
click at [88, 17] on icon at bounding box center [89, 16] width 7 height 7
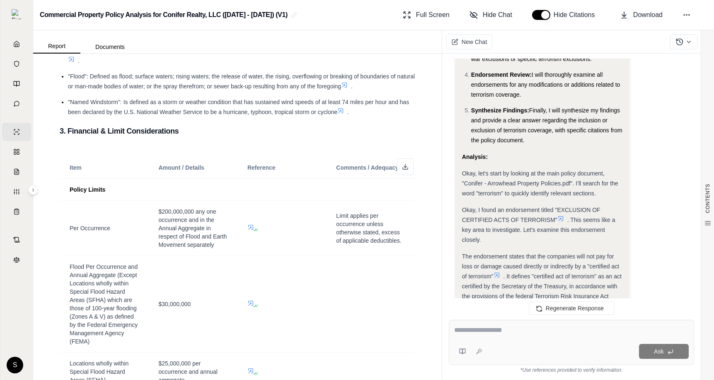
scroll to position [366, 0]
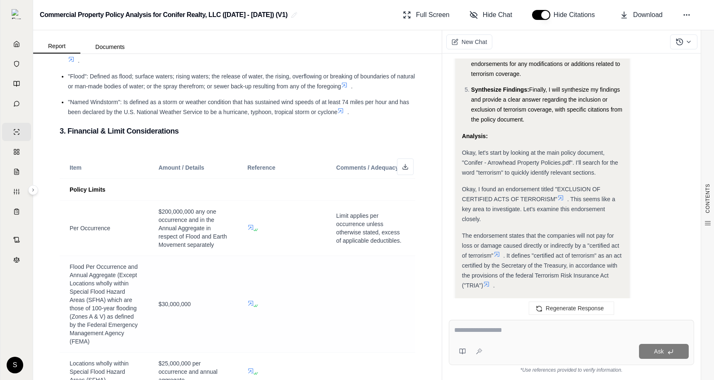
click at [247, 337] on td at bounding box center [282, 304] width 89 height 97
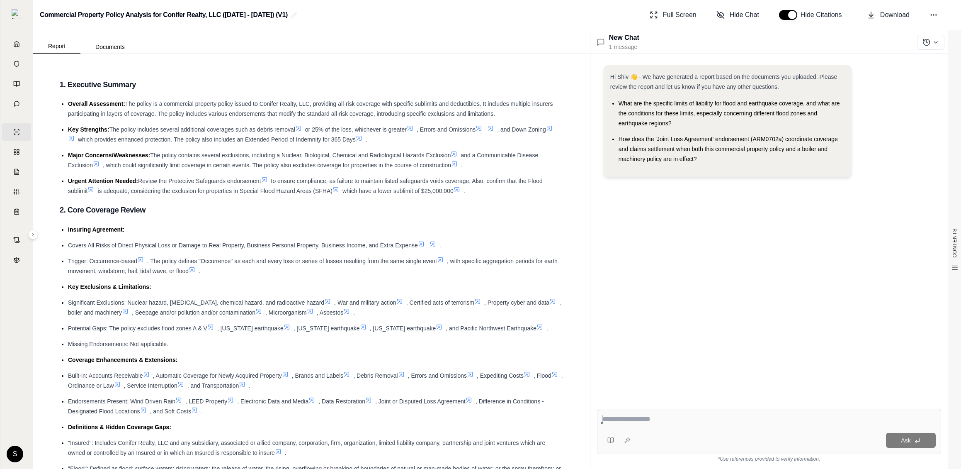
click at [625, 39] on span "New Chat" at bounding box center [624, 37] width 30 height 7
click at [934, 42] on icon at bounding box center [936, 42] width 7 height 7
click at [866, 135] on p "test" at bounding box center [877, 134] width 113 height 7
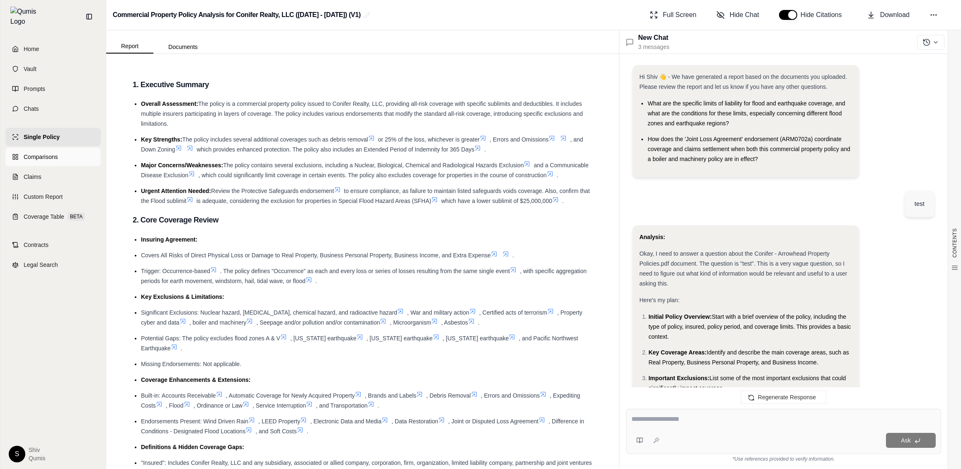
click at [34, 153] on span "Comparisons" at bounding box center [41, 157] width 34 height 8
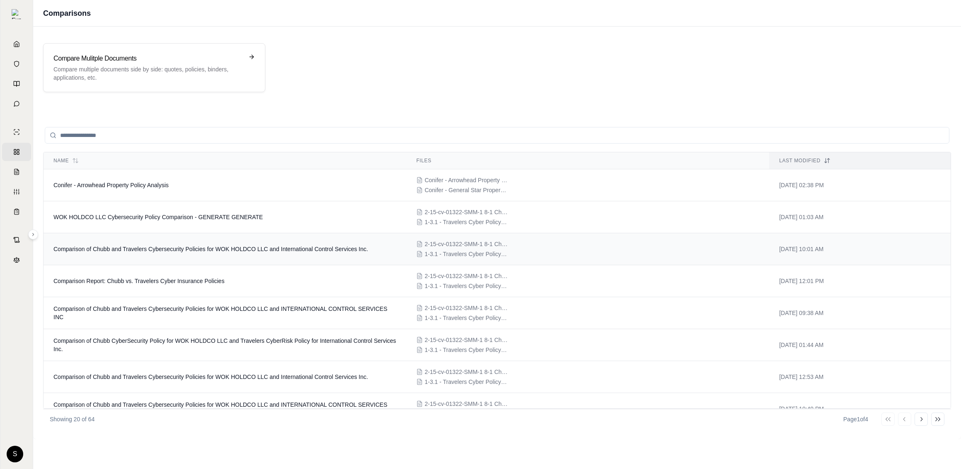
scroll to position [399, 0]
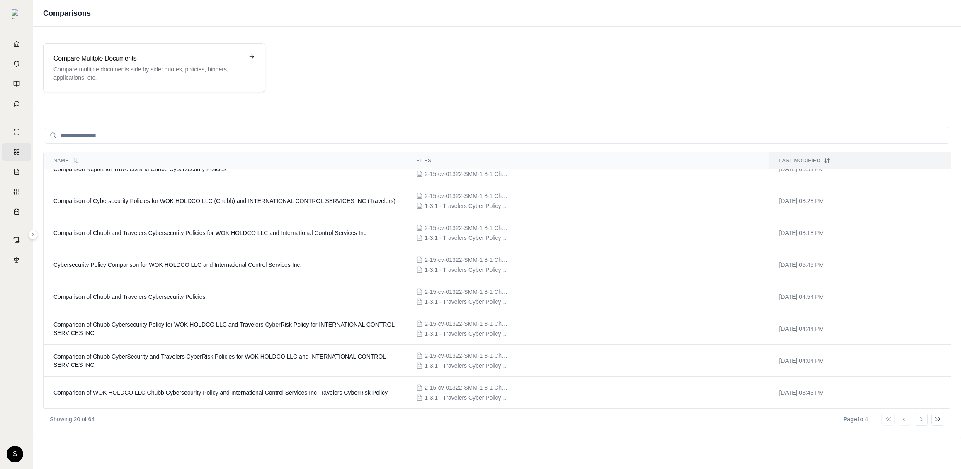
click at [942, 418] on button "Go to last page" at bounding box center [937, 418] width 13 height 13
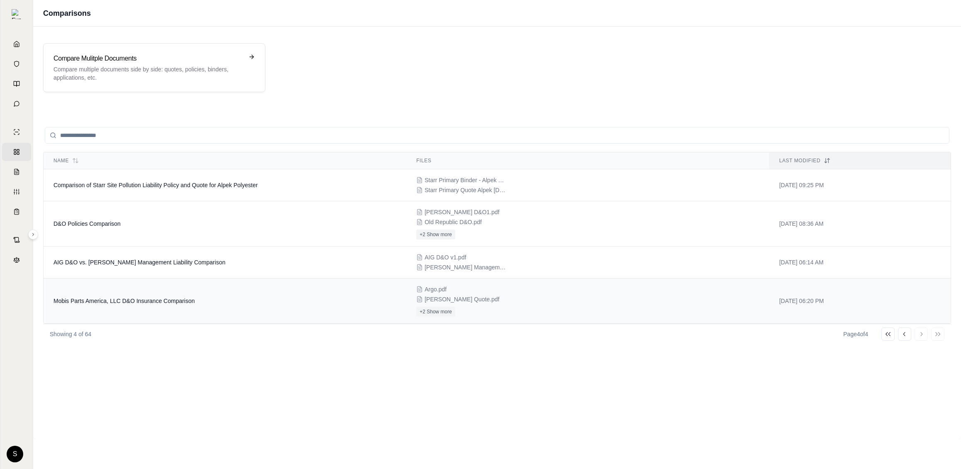
click at [202, 306] on td "Mobis Parts America, LLC D&O Insurance Comparison" at bounding box center [225, 300] width 363 height 45
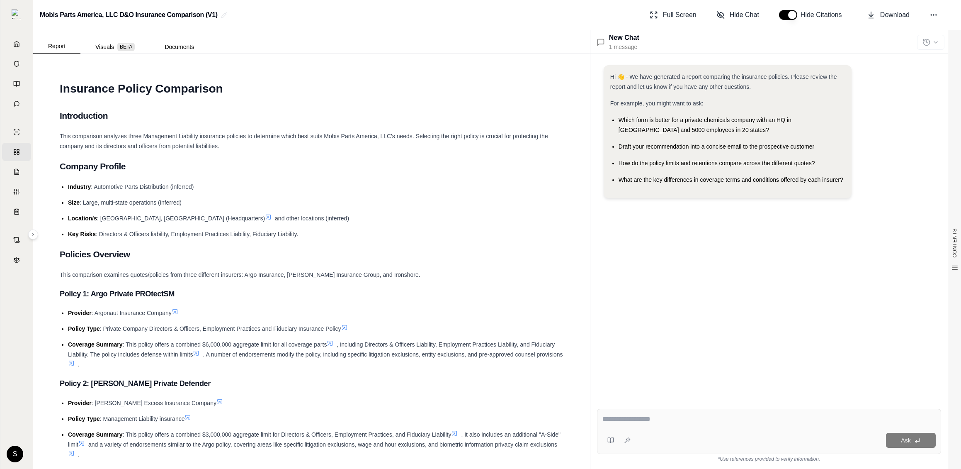
click at [929, 43] on div at bounding box center [930, 42] width 27 height 15
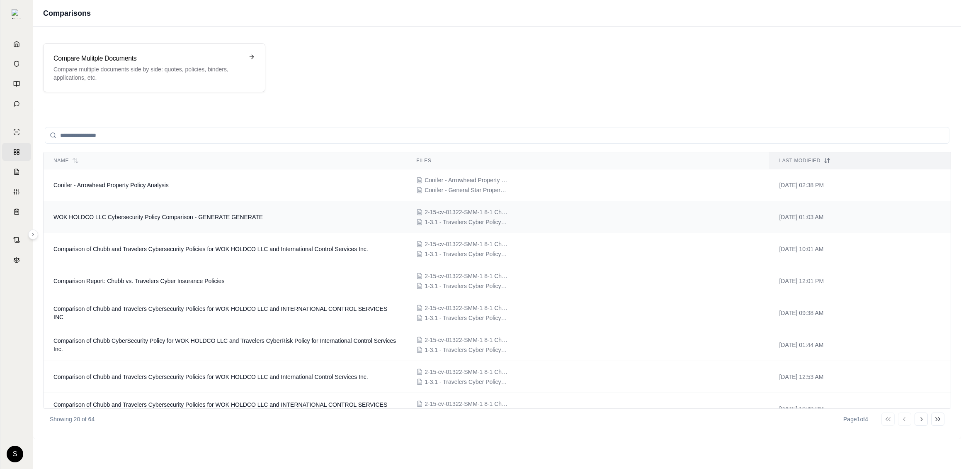
click at [101, 209] on td "WOK HOLDCO LLC Cybersecurity Policy Comparison - GENERATE GENERATE" at bounding box center [225, 217] width 363 height 32
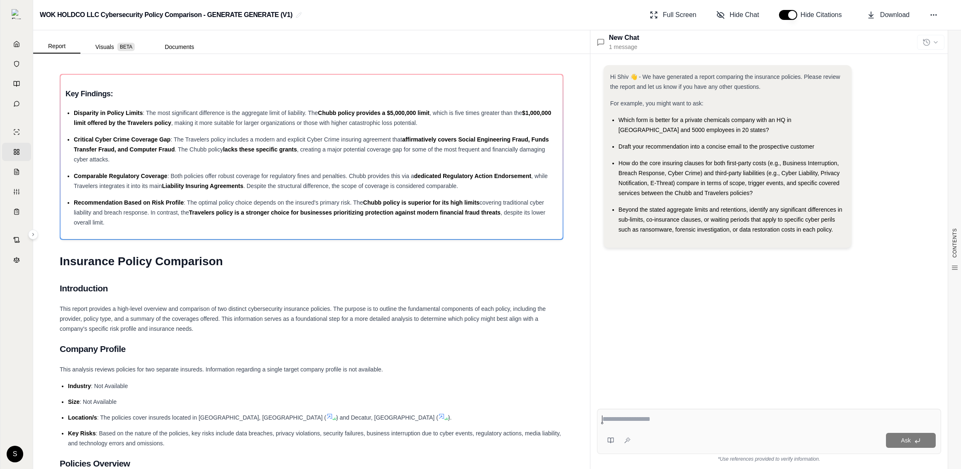
click at [615, 46] on p "1 message" at bounding box center [624, 47] width 30 height 9
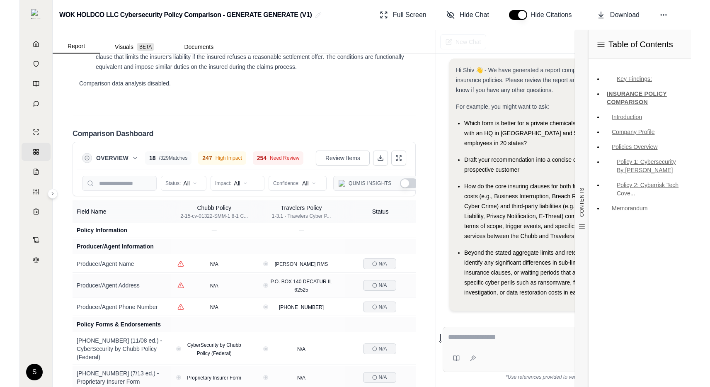
scroll to position [1838, 0]
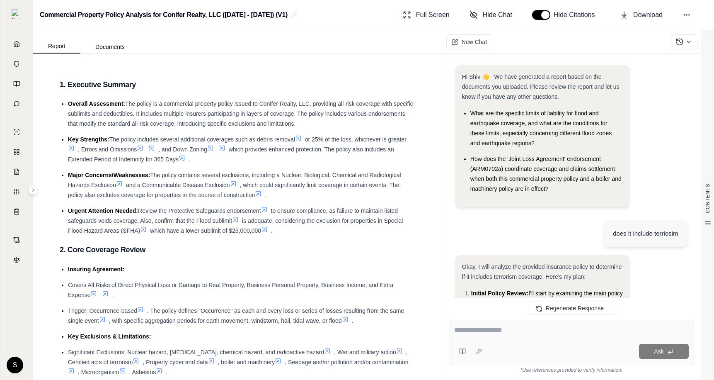
scroll to position [1629, 0]
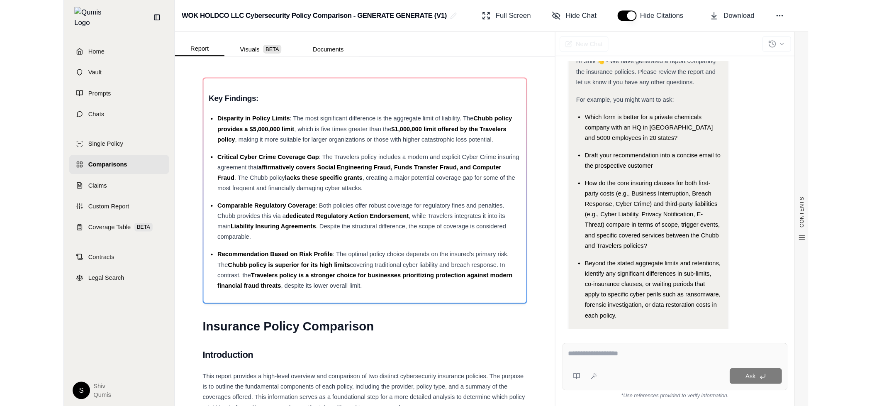
scroll to position [22, 0]
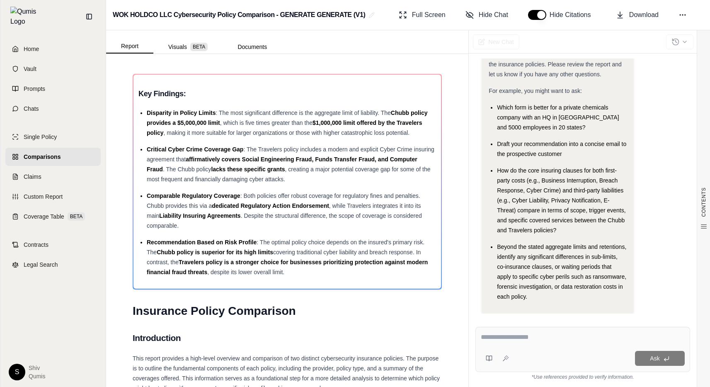
click at [551, 133] on ul "Which form is better for a private chemicals company with an HQ in NY and 5000 …" at bounding box center [558, 201] width 138 height 199
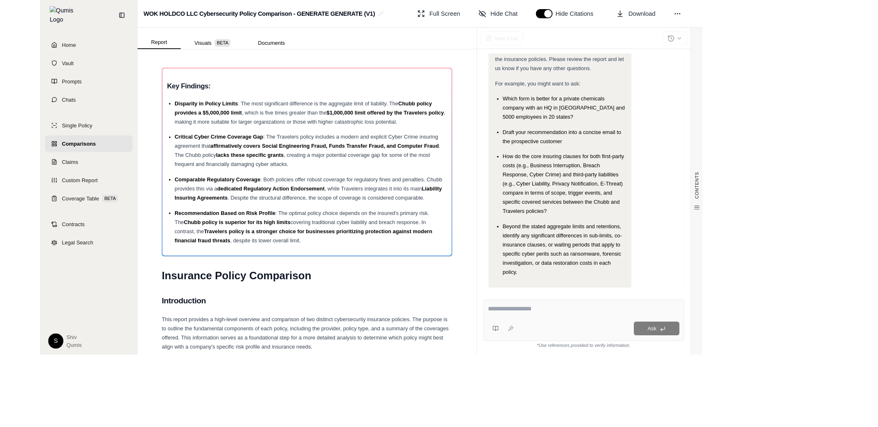
scroll to position [0, 0]
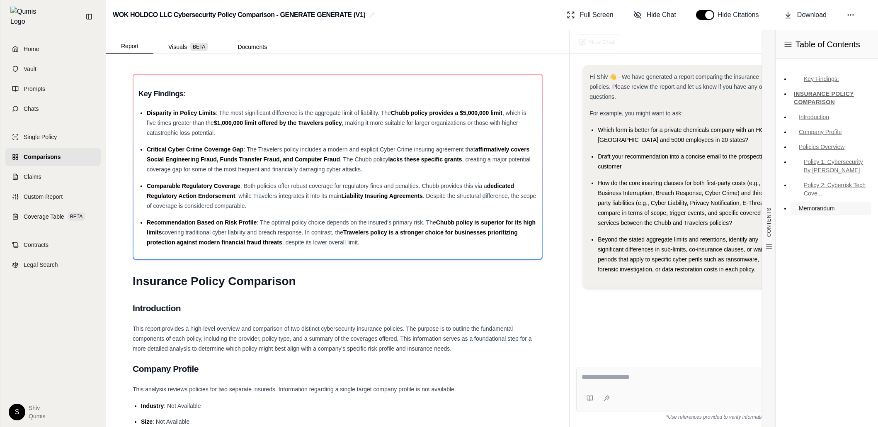
click at [710, 206] on link "Memorandum" at bounding box center [831, 208] width 81 height 13
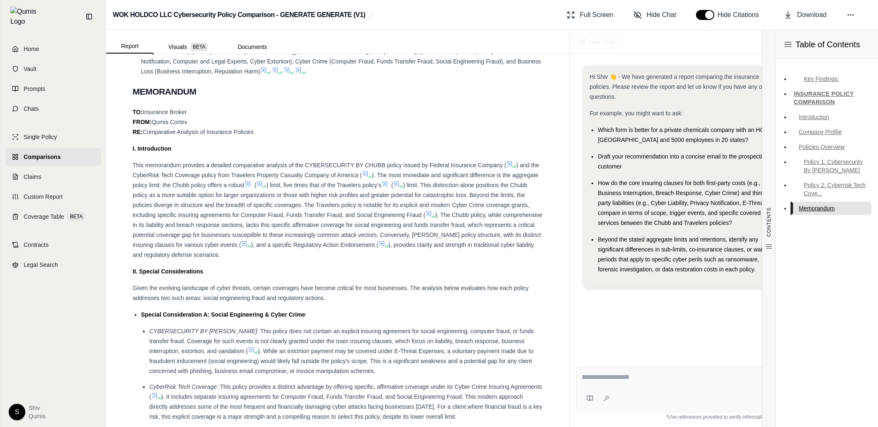
scroll to position [651, 0]
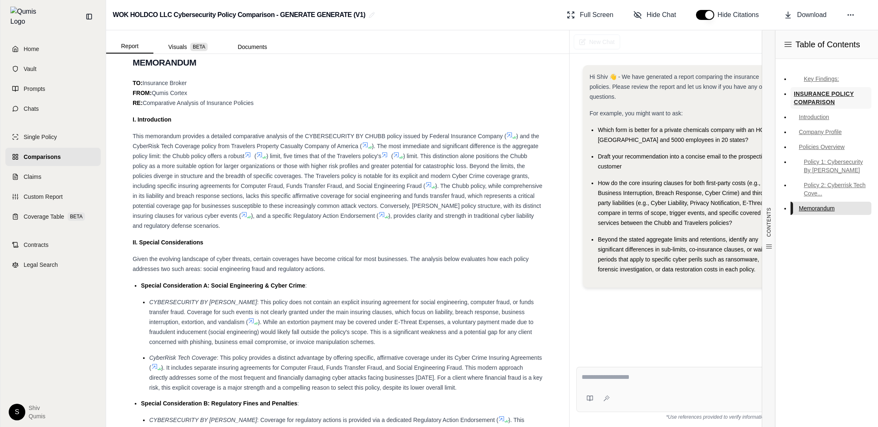
click at [710, 92] on link "INSURANCE POLICY COMPARISON" at bounding box center [831, 98] width 81 height 22
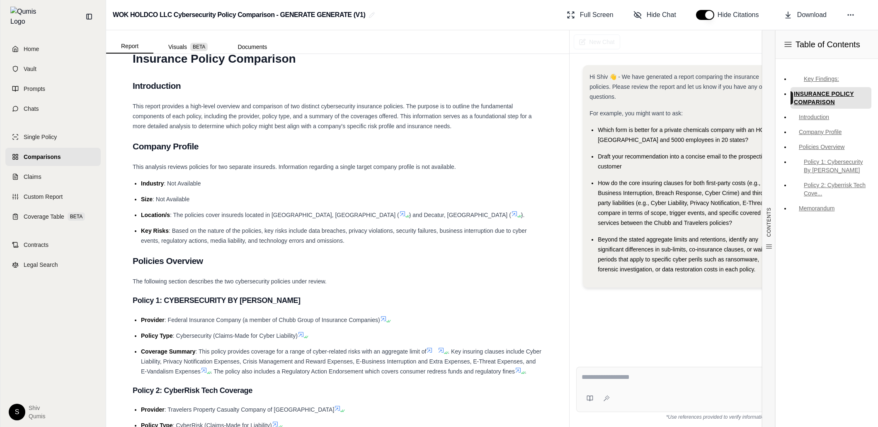
scroll to position [216, 0]
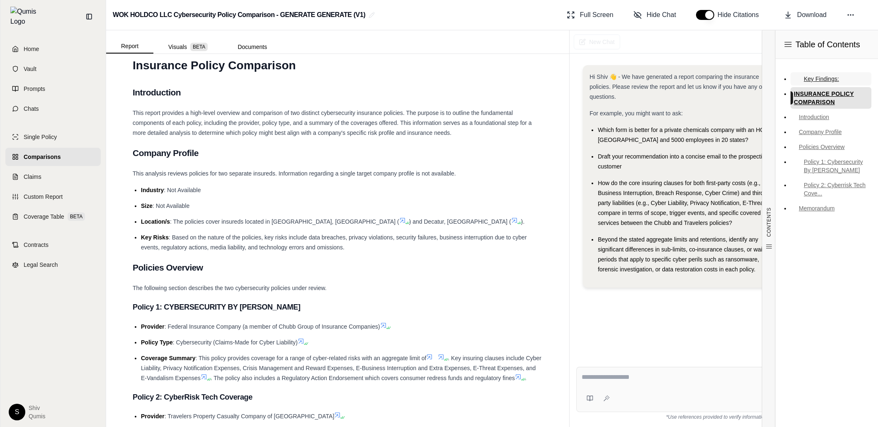
click at [710, 76] on link "Key Findings:" at bounding box center [831, 78] width 81 height 13
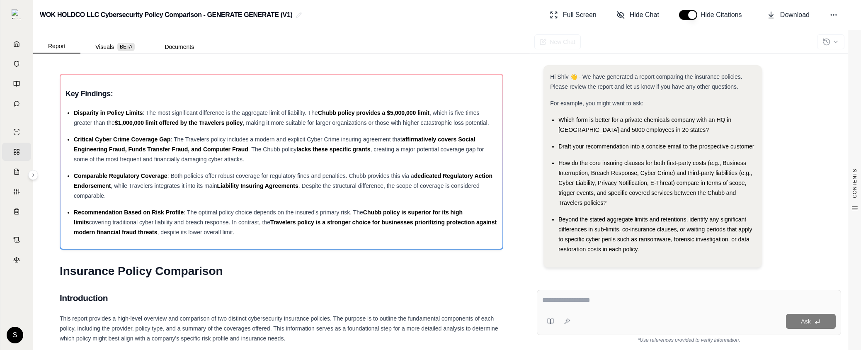
scroll to position [4, 0]
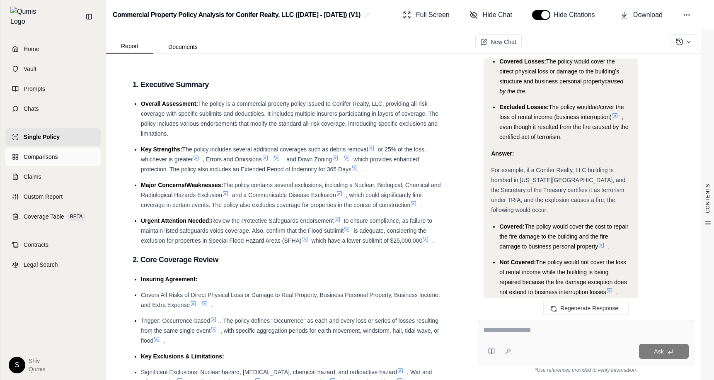
scroll to position [1818, 0]
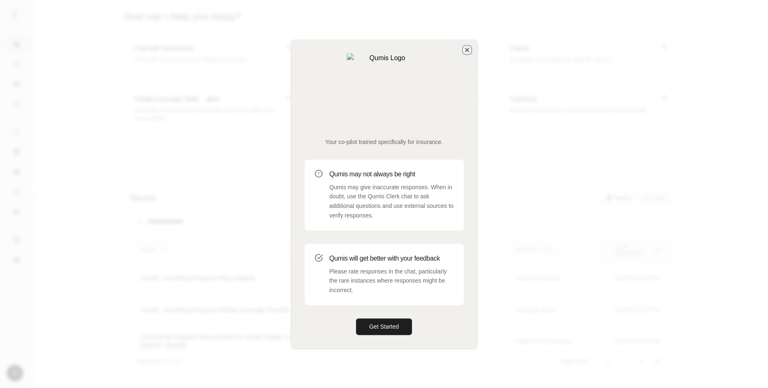
click at [465, 53] on icon "button" at bounding box center [467, 49] width 7 height 7
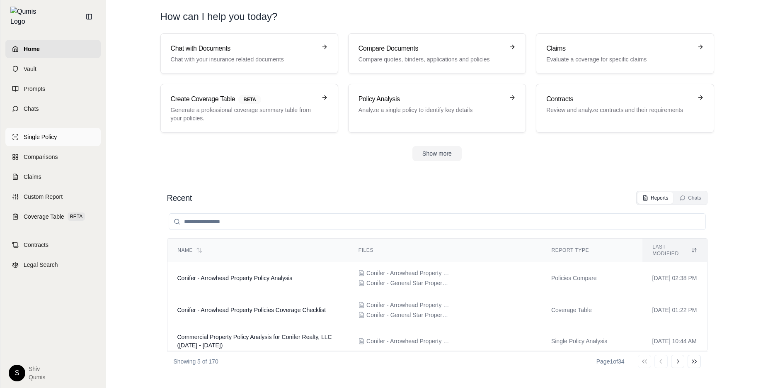
click at [35, 136] on span "Single Policy" at bounding box center [40, 137] width 33 height 8
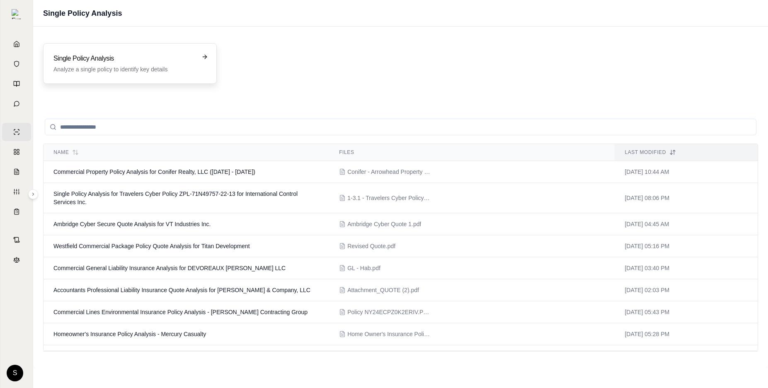
click at [94, 74] on div "Single Policy Analysis Analyze a single policy to identify key details" at bounding box center [130, 63] width 174 height 41
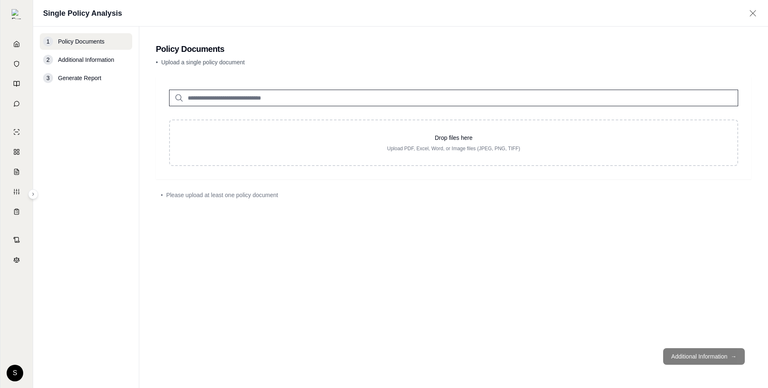
click at [251, 97] on input "search" at bounding box center [453, 98] width 569 height 17
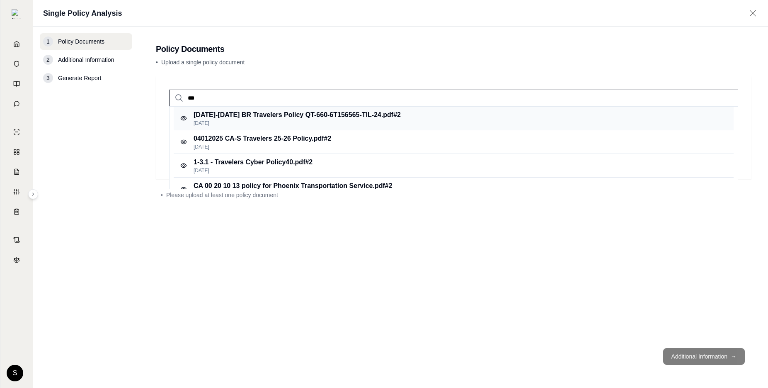
type input "***"
click at [282, 118] on p "[DATE]-[DATE] BR Travelers Policy QT-660-6T156565-TIL-24.pdf #2" at bounding box center [297, 115] width 207 height 10
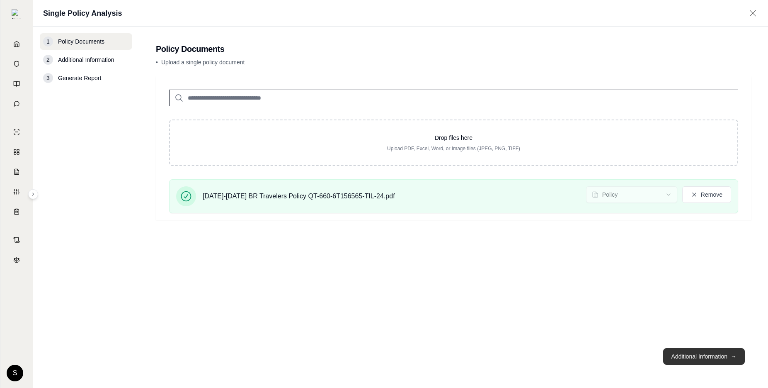
click at [676, 353] on button "Additional Information →" at bounding box center [704, 356] width 82 height 17
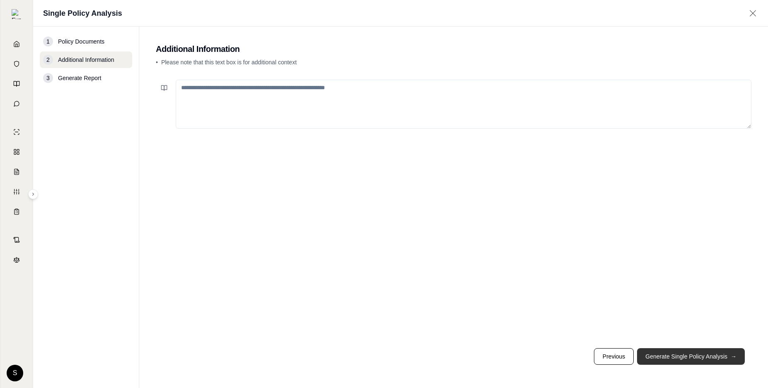
click at [676, 353] on button "Generate Single Policy Analysis →" at bounding box center [691, 356] width 108 height 17
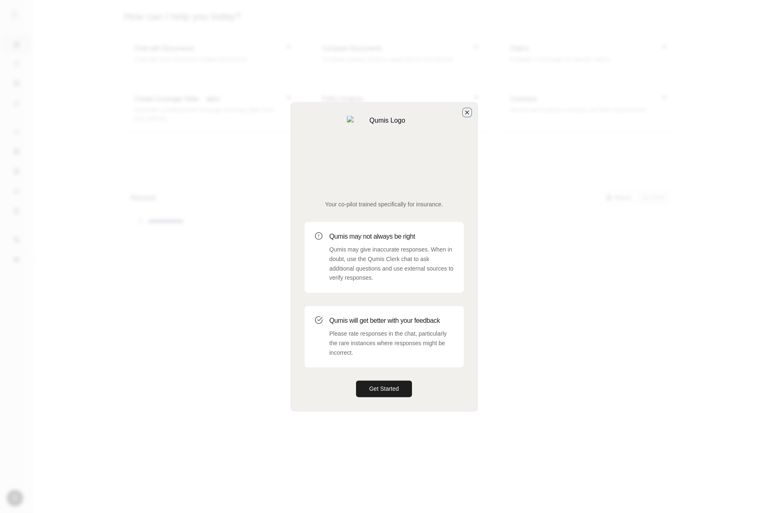
click at [469, 116] on icon "button" at bounding box center [467, 112] width 7 height 7
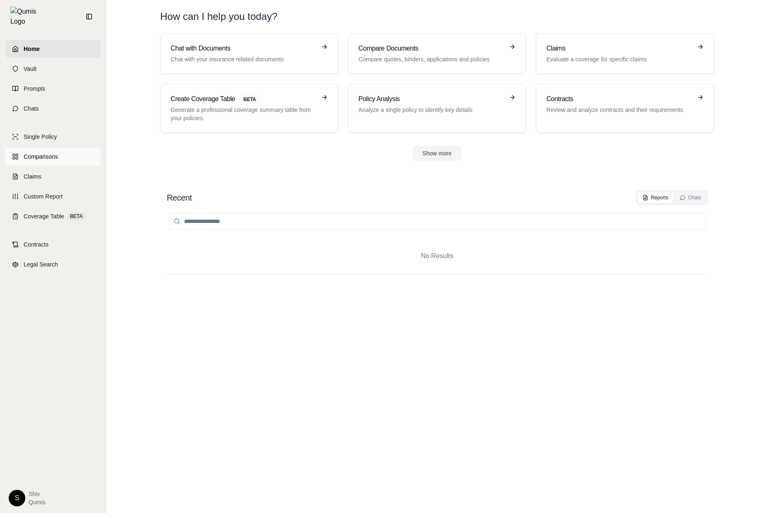
click at [44, 153] on span "Comparisons" at bounding box center [41, 157] width 34 height 8
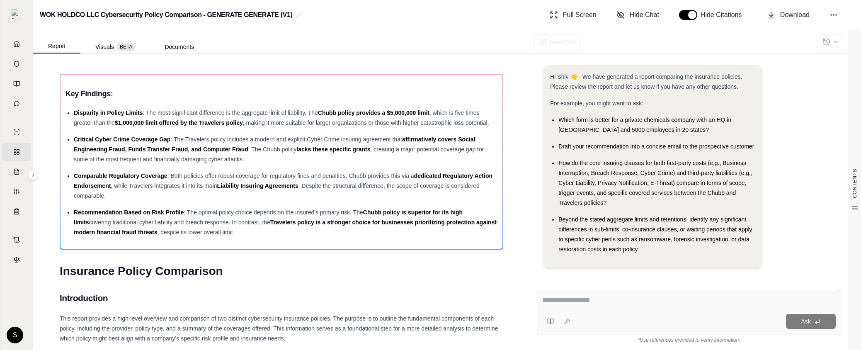
scroll to position [4, 0]
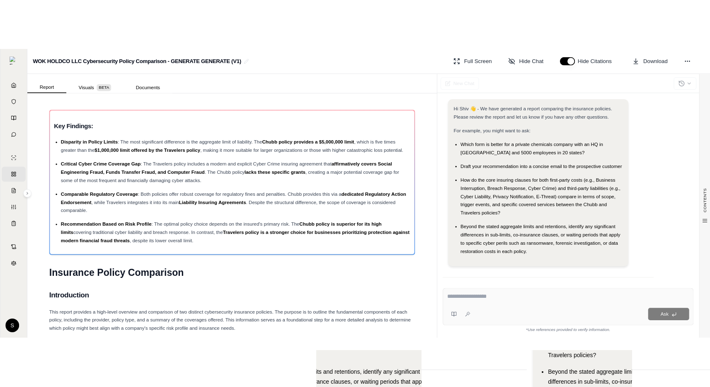
scroll to position [4, 0]
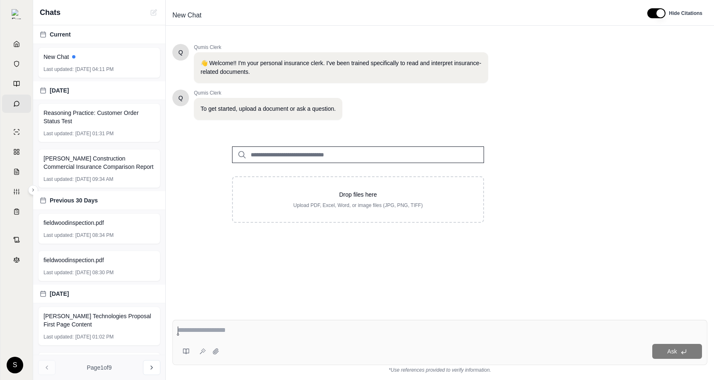
click at [223, 325] on div "Ask" at bounding box center [439, 342] width 535 height 45
paste textarea "**********"
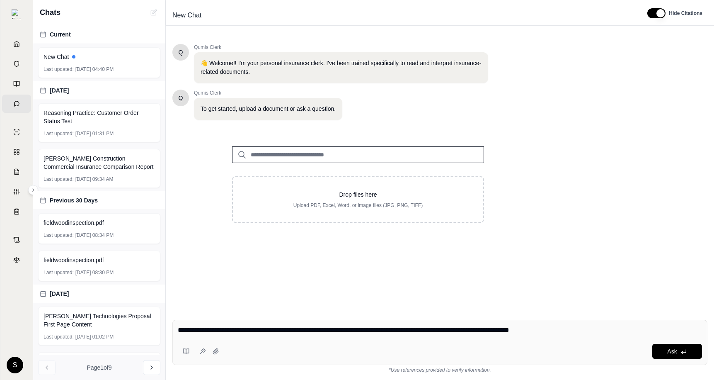
click at [177, 330] on div "**********" at bounding box center [439, 342] width 535 height 45
click at [180, 333] on textarea "**********" at bounding box center [440, 330] width 525 height 10
type textarea "**********"
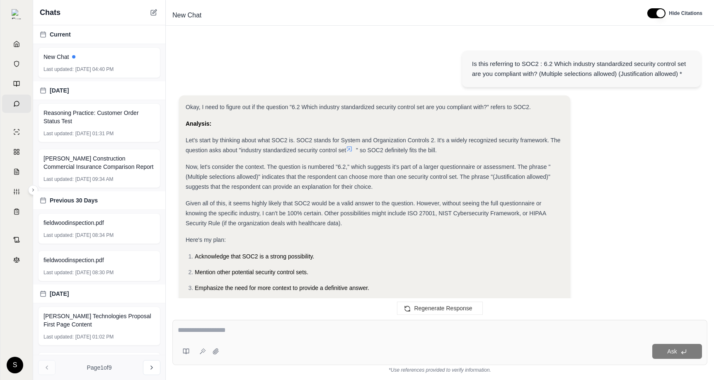
scroll to position [99, 0]
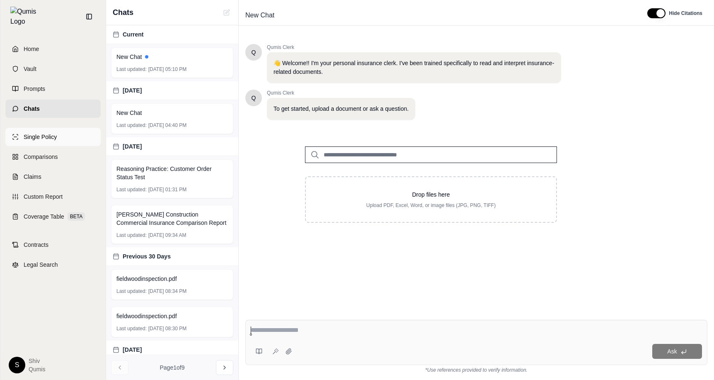
click at [46, 136] on link "Single Policy" at bounding box center [52, 137] width 95 height 18
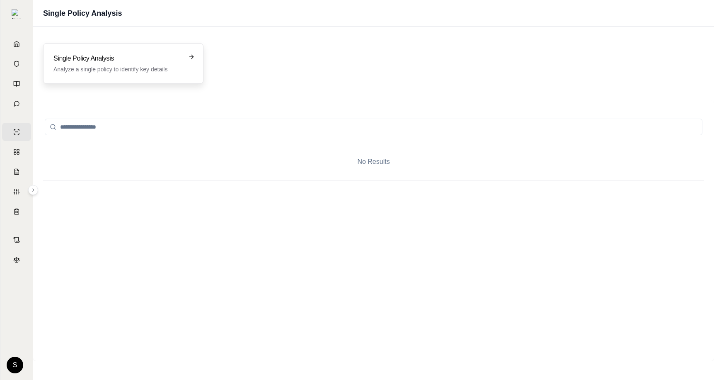
click at [153, 56] on h3 "Single Policy Analysis" at bounding box center [117, 58] width 128 height 10
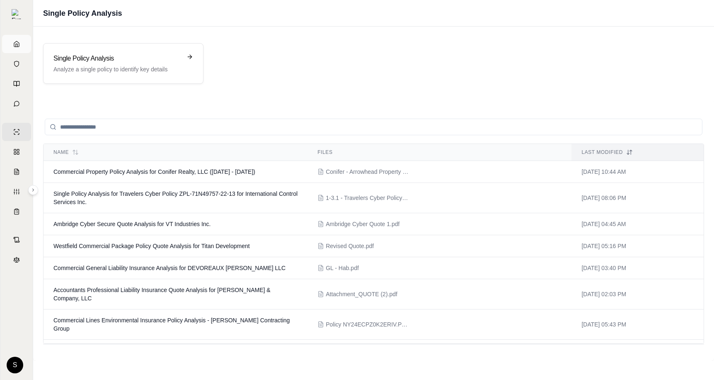
click at [15, 41] on icon at bounding box center [16, 44] width 7 height 7
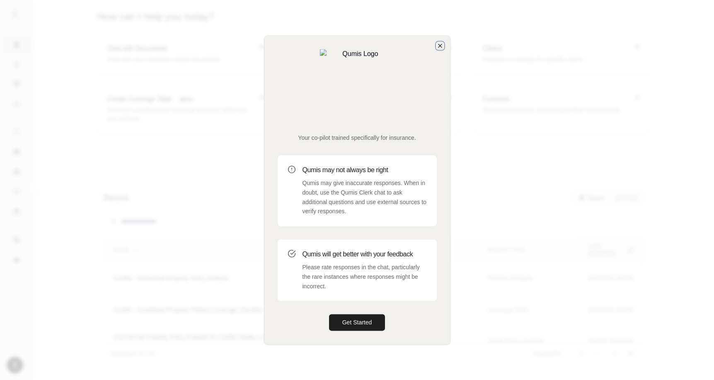
click at [440, 47] on icon "button" at bounding box center [440, 45] width 3 height 3
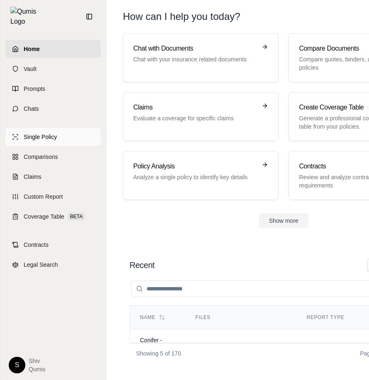
click at [15, 134] on icon at bounding box center [15, 137] width 7 height 7
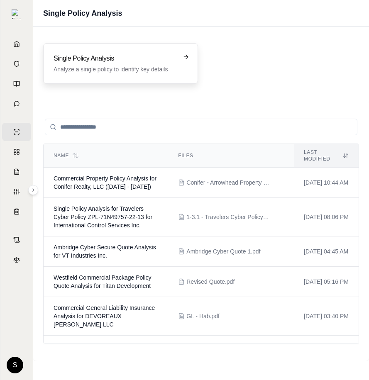
click at [160, 63] on h3 "Single Policy Analysis" at bounding box center [114, 58] width 122 height 10
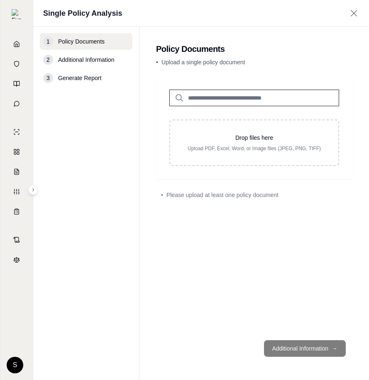
click at [250, 98] on input "search" at bounding box center [254, 98] width 170 height 17
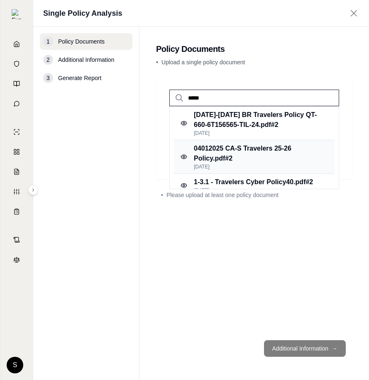
type input "*****"
click at [260, 159] on p "04012025 CA-S Travelers 25-26 Policy.pdf #2" at bounding box center [257, 153] width 126 height 20
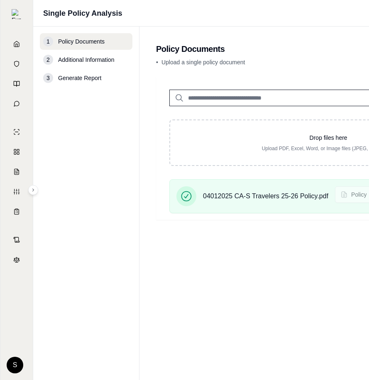
scroll to position [0, 148]
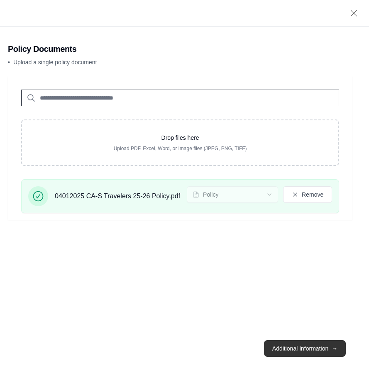
click at [309, 349] on button "Additional Information →" at bounding box center [305, 348] width 82 height 17
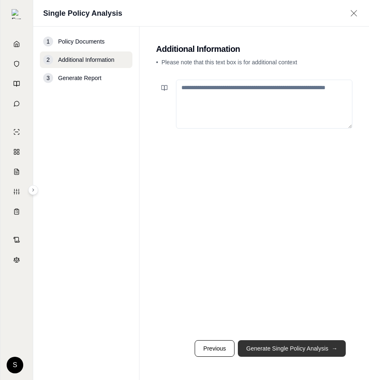
click at [309, 349] on button "Generate Single Policy Analysis →" at bounding box center [292, 348] width 108 height 17
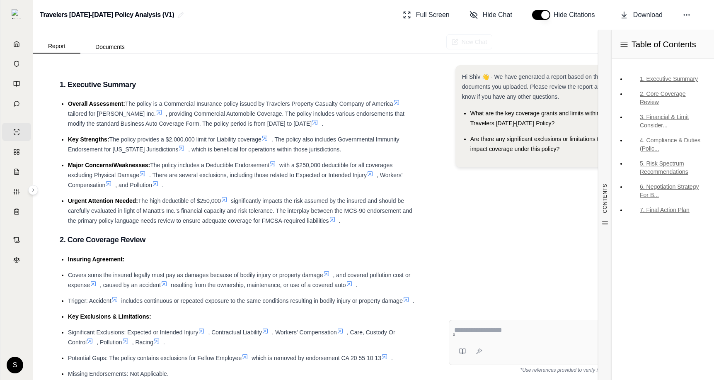
click at [692, 46] on span "Table of Contents" at bounding box center [664, 45] width 65 height 12
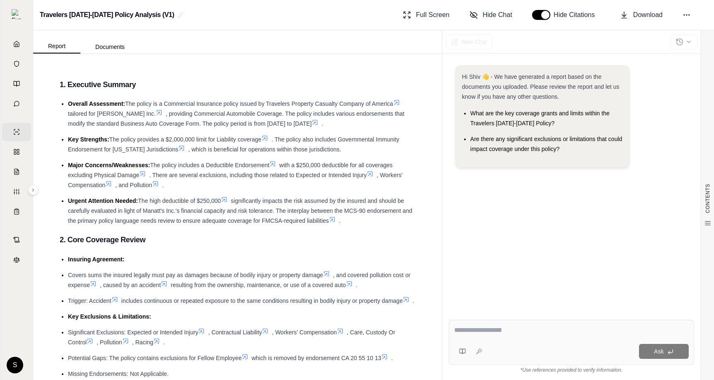
click at [518, 223] on div "Hi Shiv 👋 - We have generated a report based on the documents you uploaded. Ple…" at bounding box center [571, 182] width 245 height 248
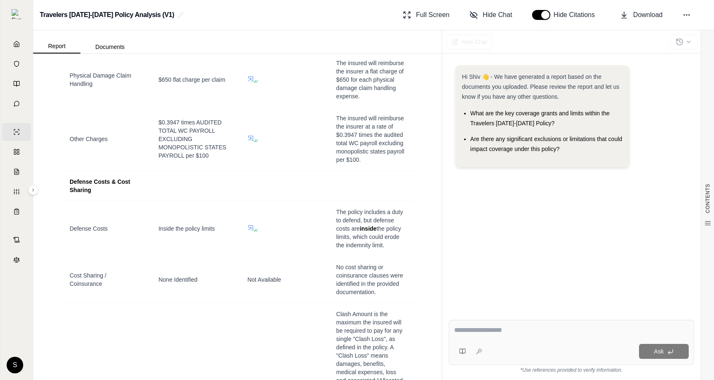
scroll to position [1350, 0]
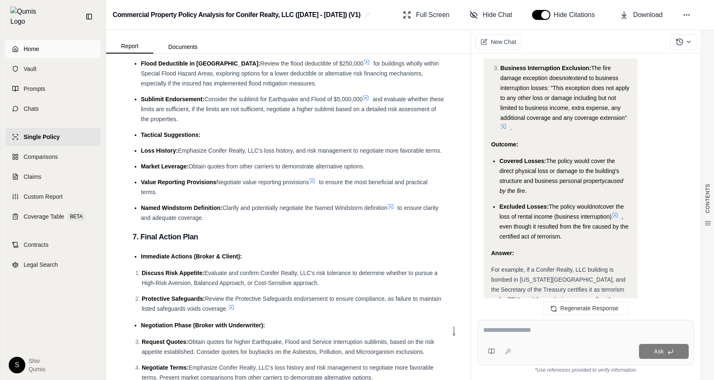
scroll to position [1808, 0]
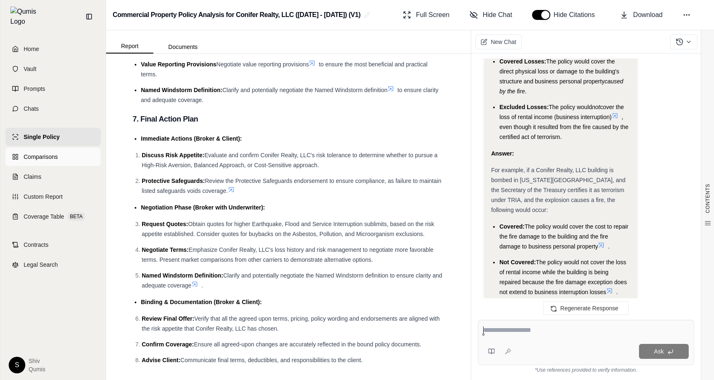
click at [43, 158] on link "Comparisons" at bounding box center [52, 157] width 95 height 18
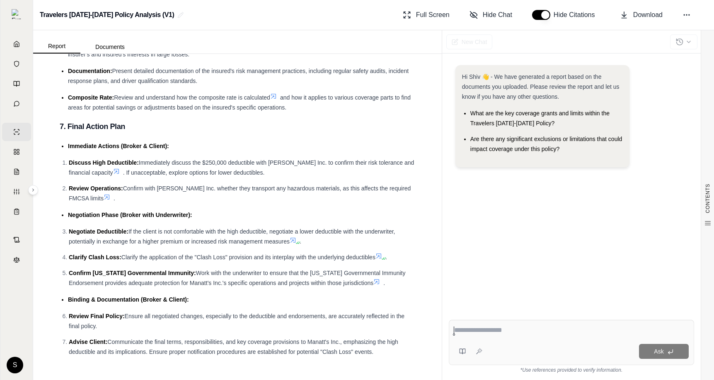
scroll to position [2555, 0]
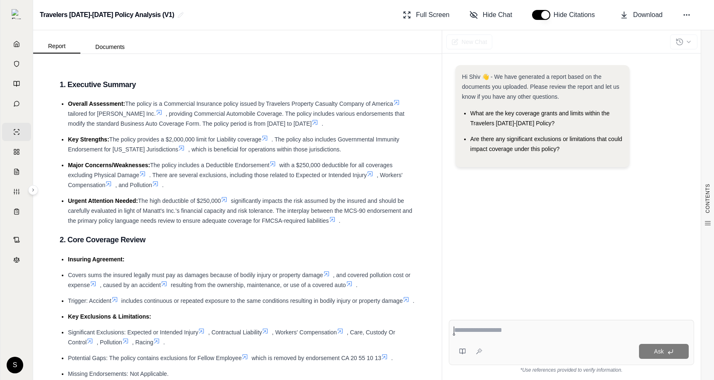
scroll to position [2555, 0]
